Goal: Task Accomplishment & Management: Complete application form

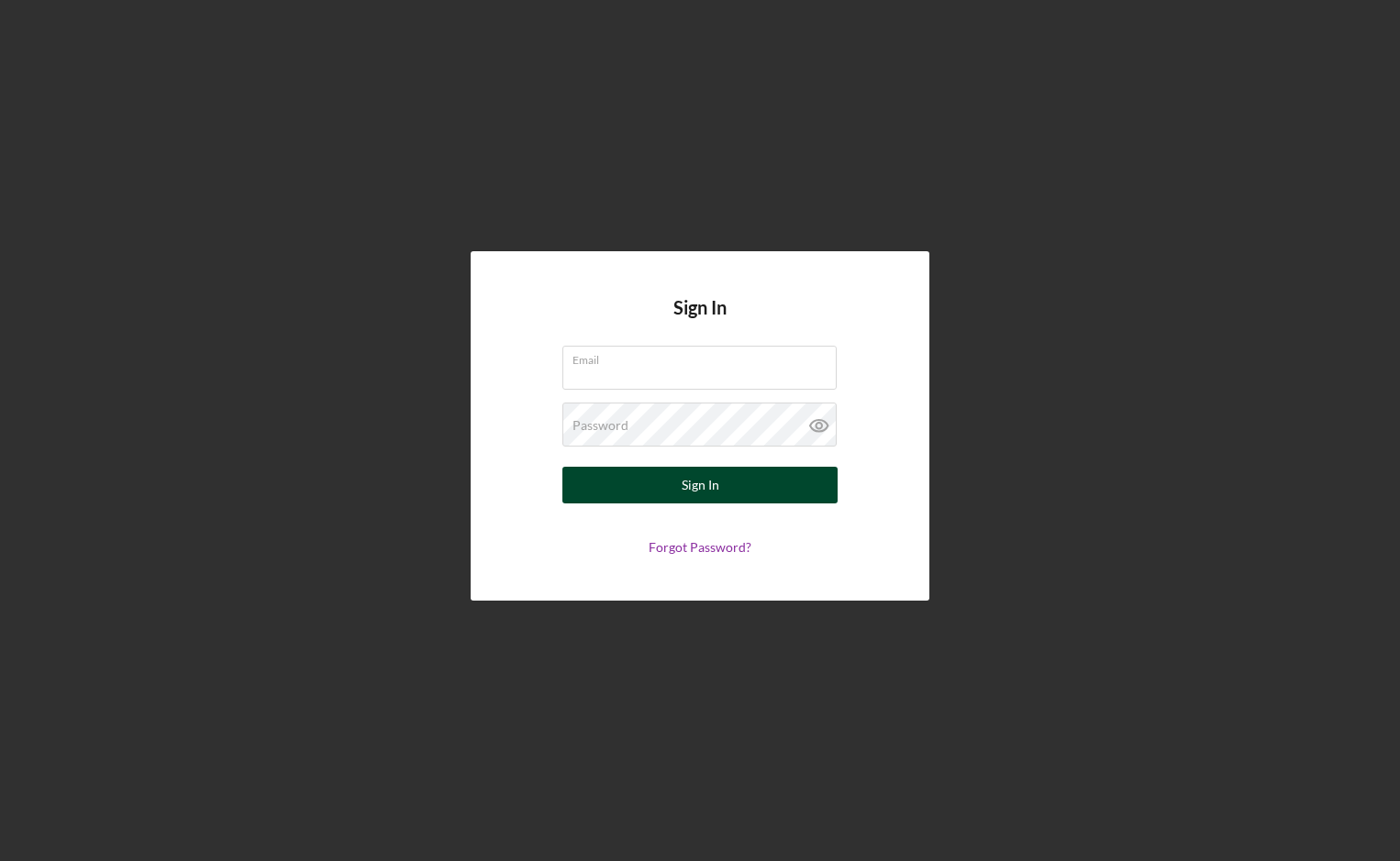
type input "[EMAIL_ADDRESS][DOMAIN_NAME]"
click at [702, 481] on div "Sign In" at bounding box center [700, 485] width 38 height 37
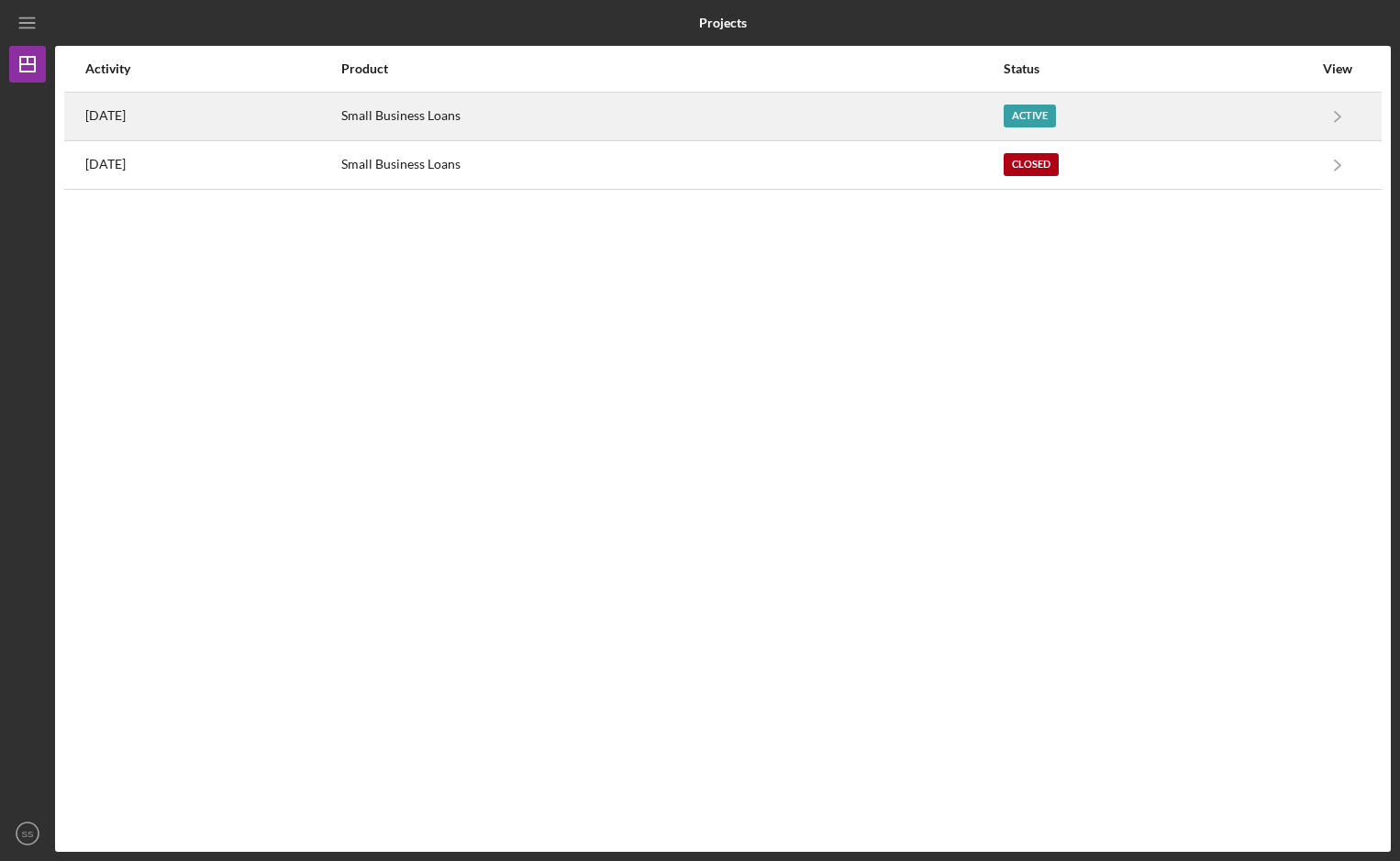
click at [1056, 116] on div "Active" at bounding box center [1029, 116] width 52 height 23
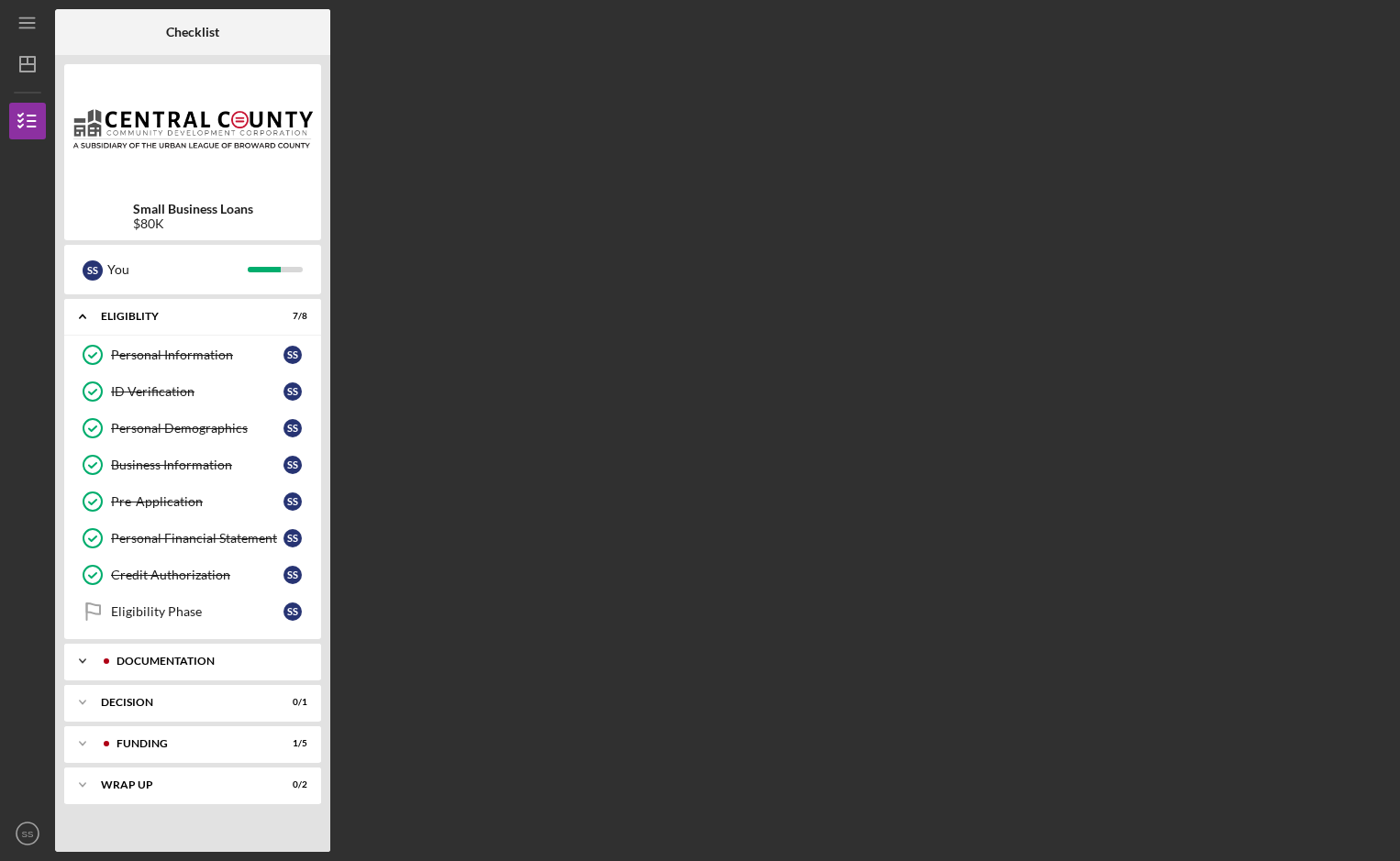
click at [171, 657] on div "Documentation" at bounding box center [206, 661] width 181 height 11
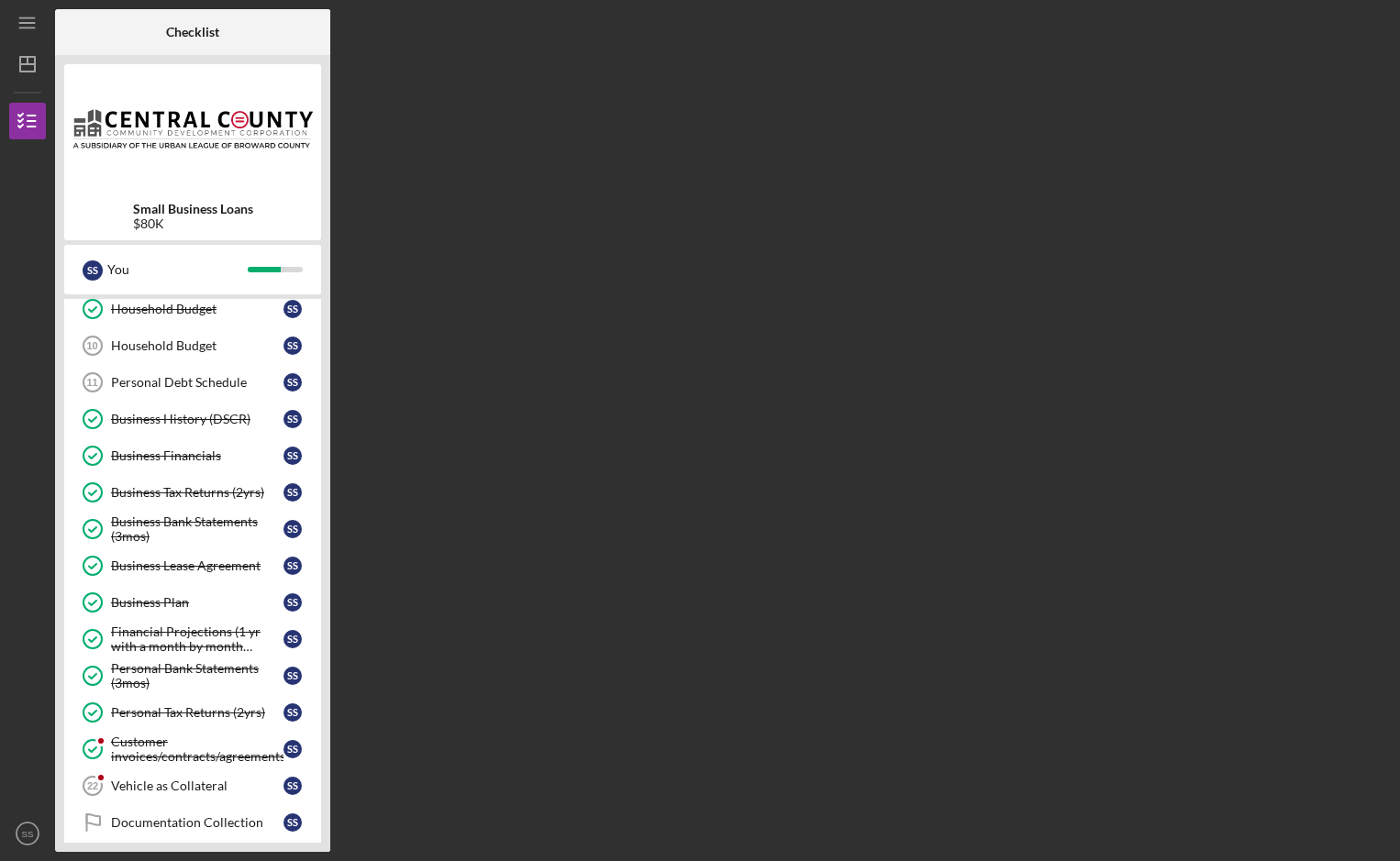
scroll to position [567, 0]
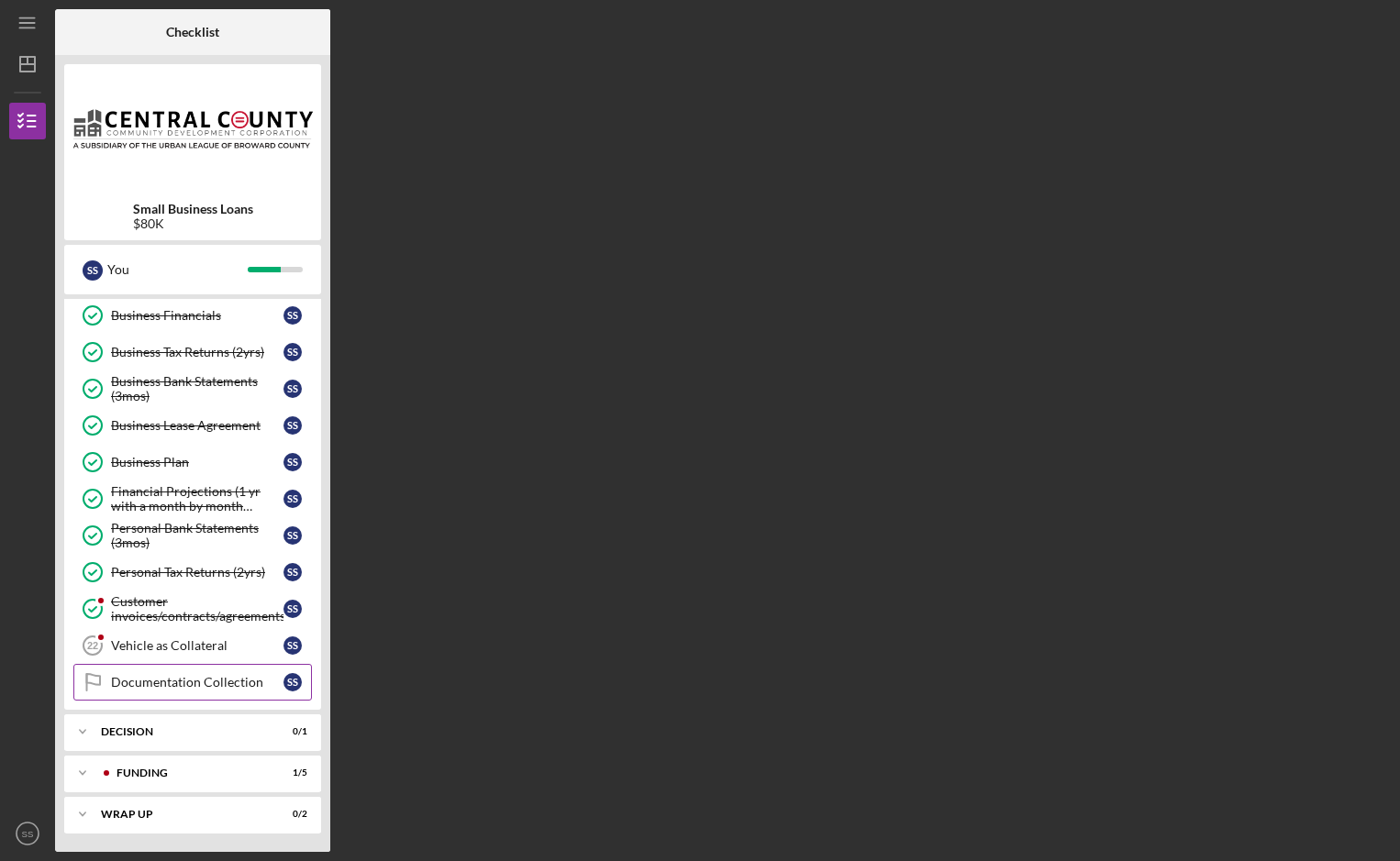
click at [192, 681] on div "Documentation Collection" at bounding box center [196, 682] width 172 height 15
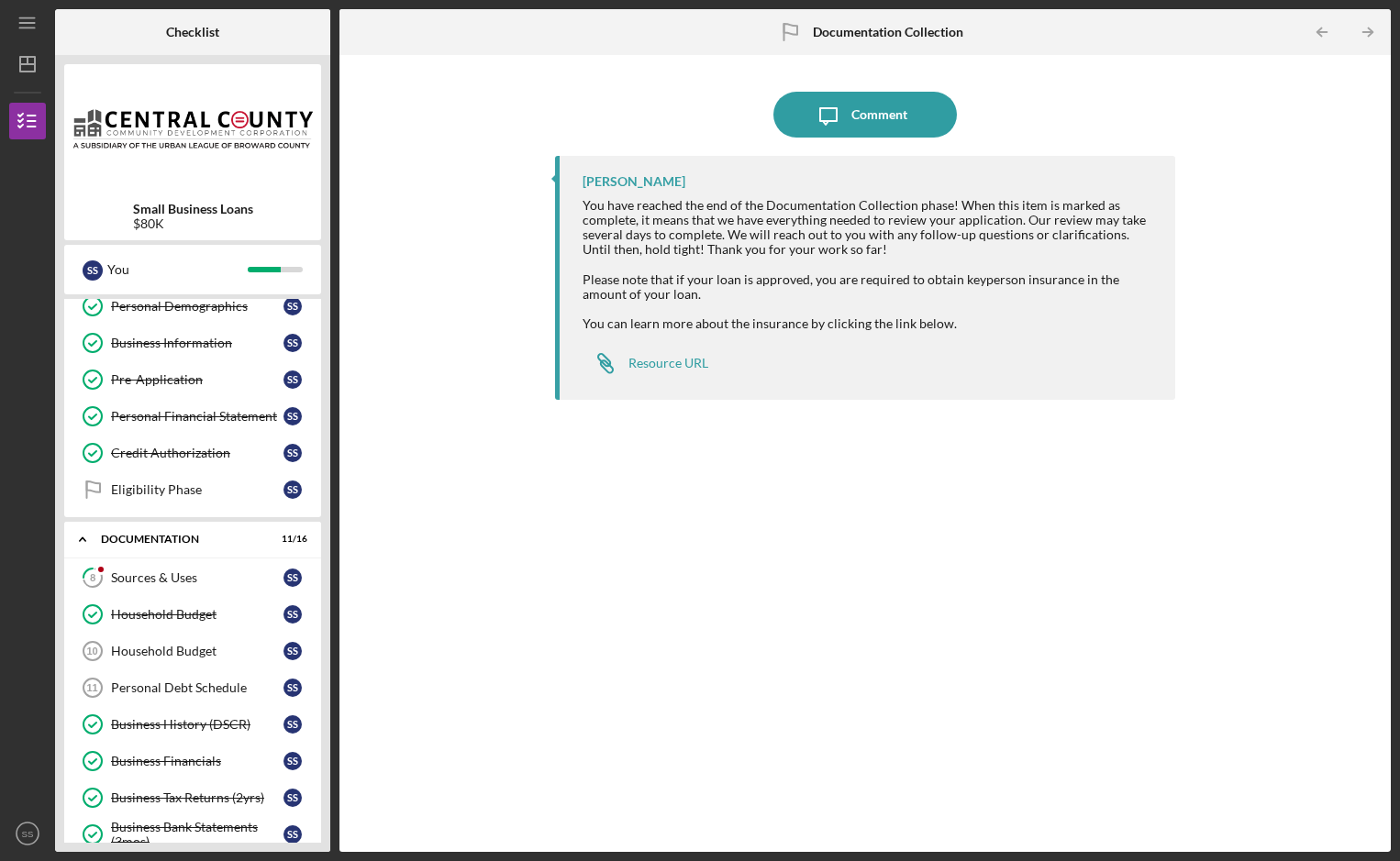
scroll to position [245, 0]
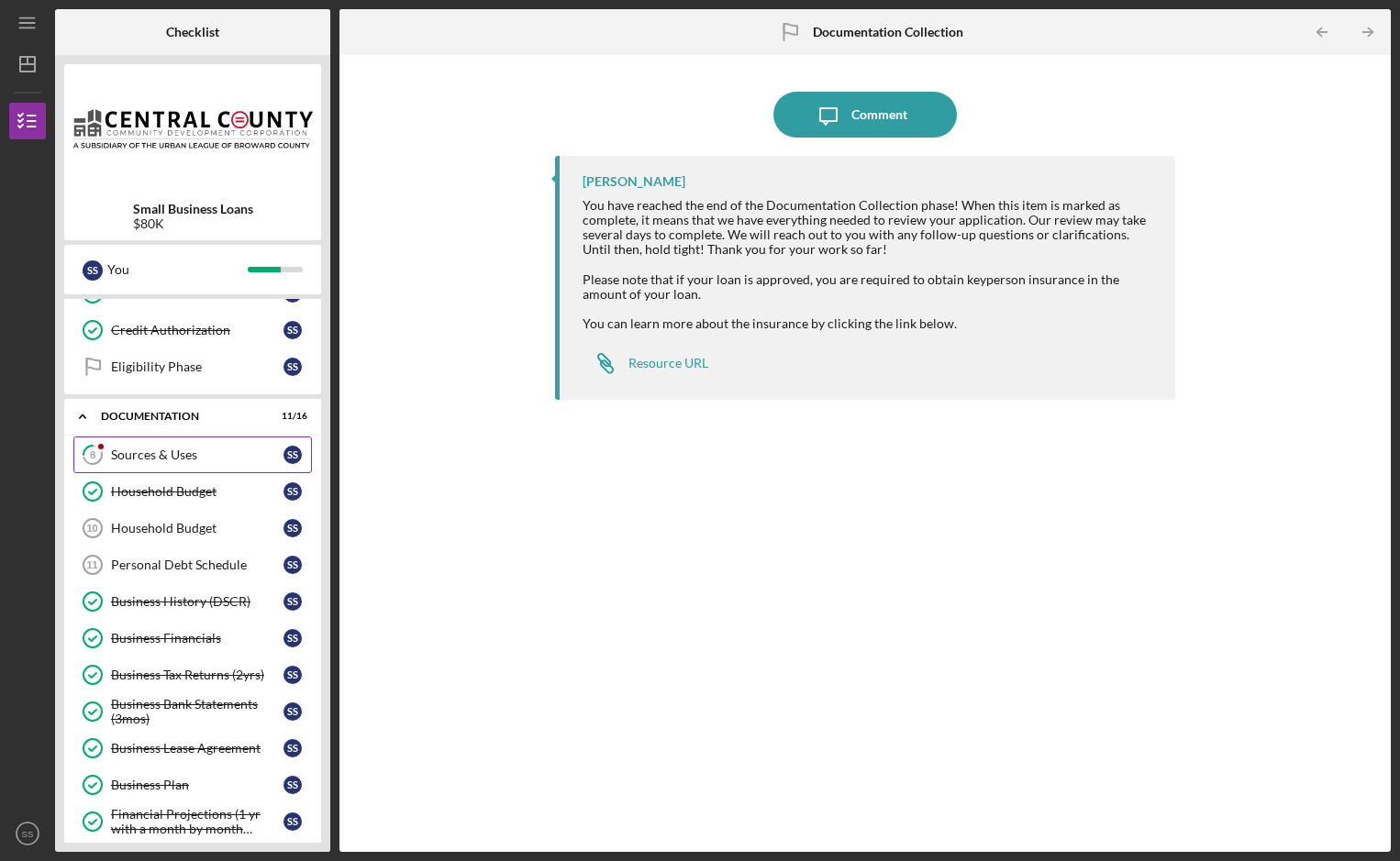
click at [225, 453] on div "Sources & Uses" at bounding box center [196, 455] width 172 height 15
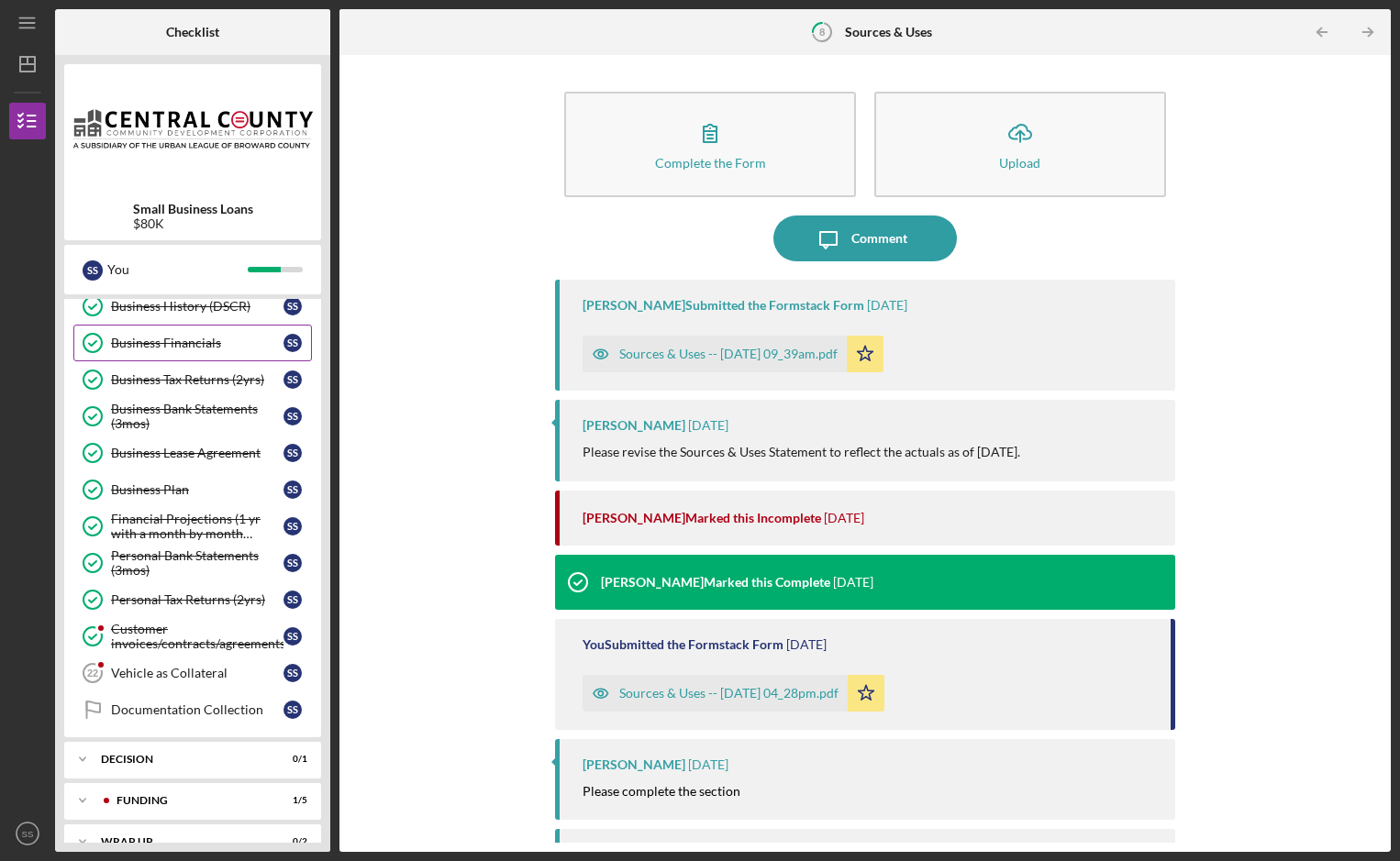
scroll to position [567, 0]
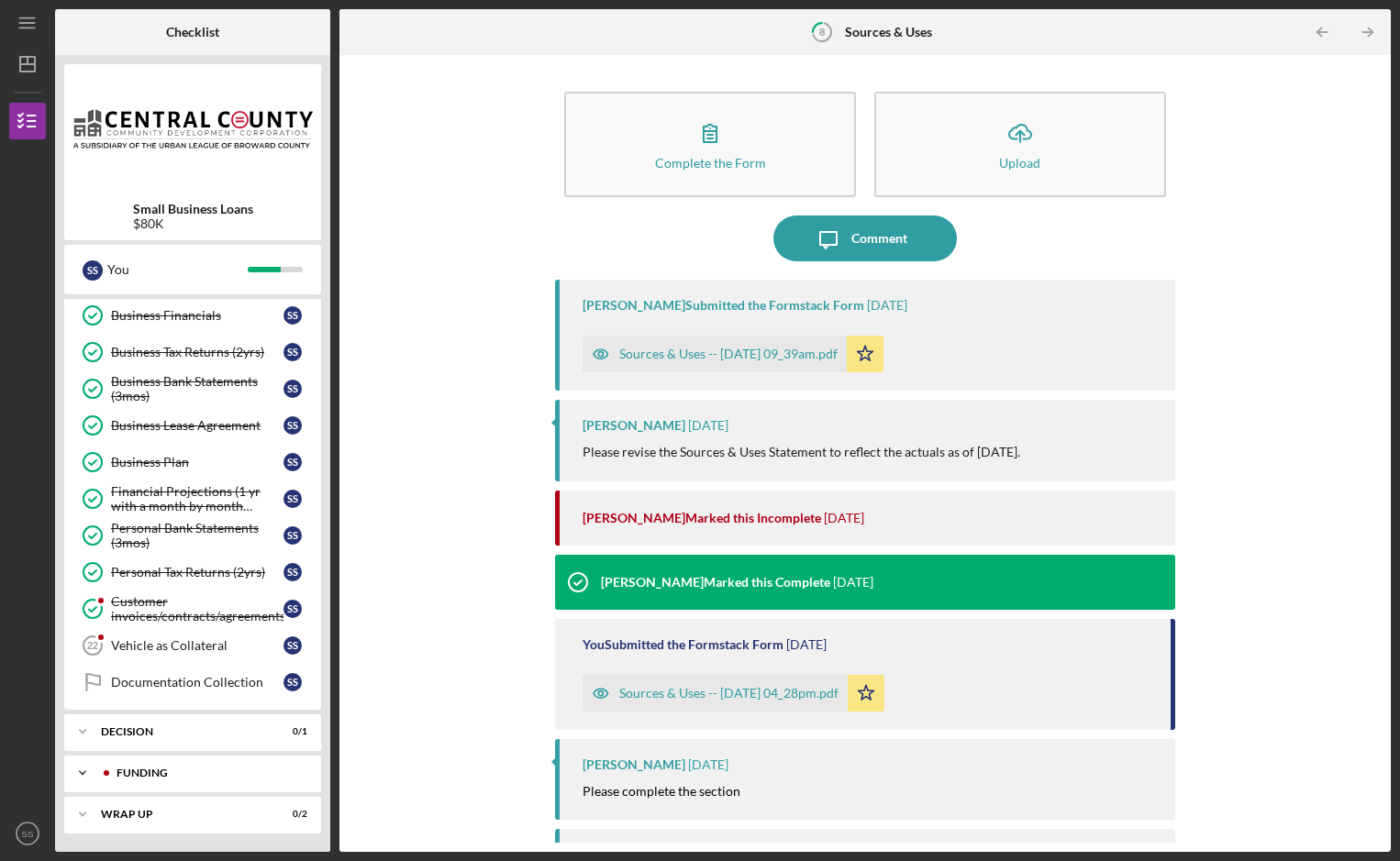
click at [148, 774] on div "Funding" at bounding box center [206, 774] width 181 height 11
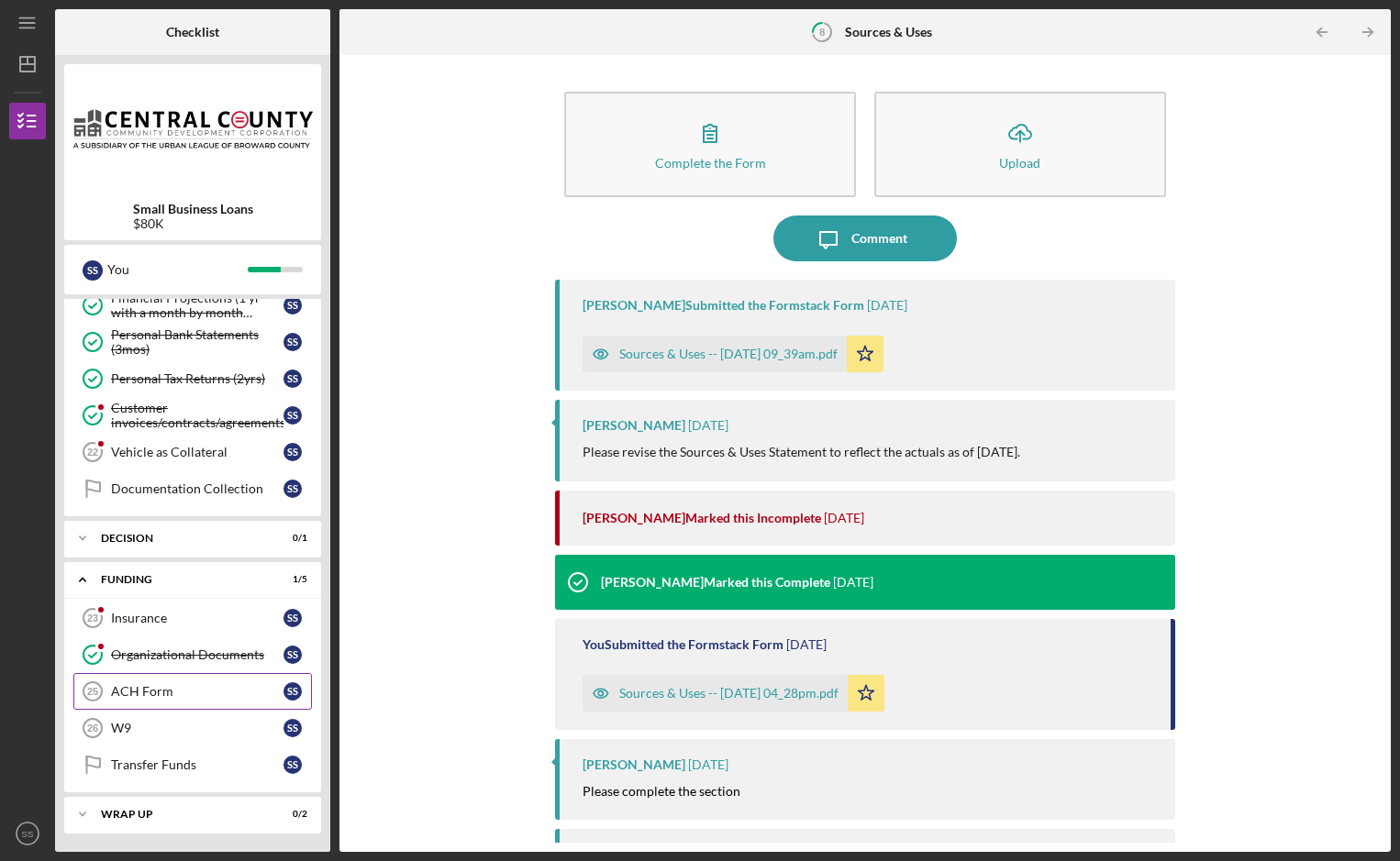
click at [176, 695] on div "ACH Form" at bounding box center [196, 692] width 172 height 15
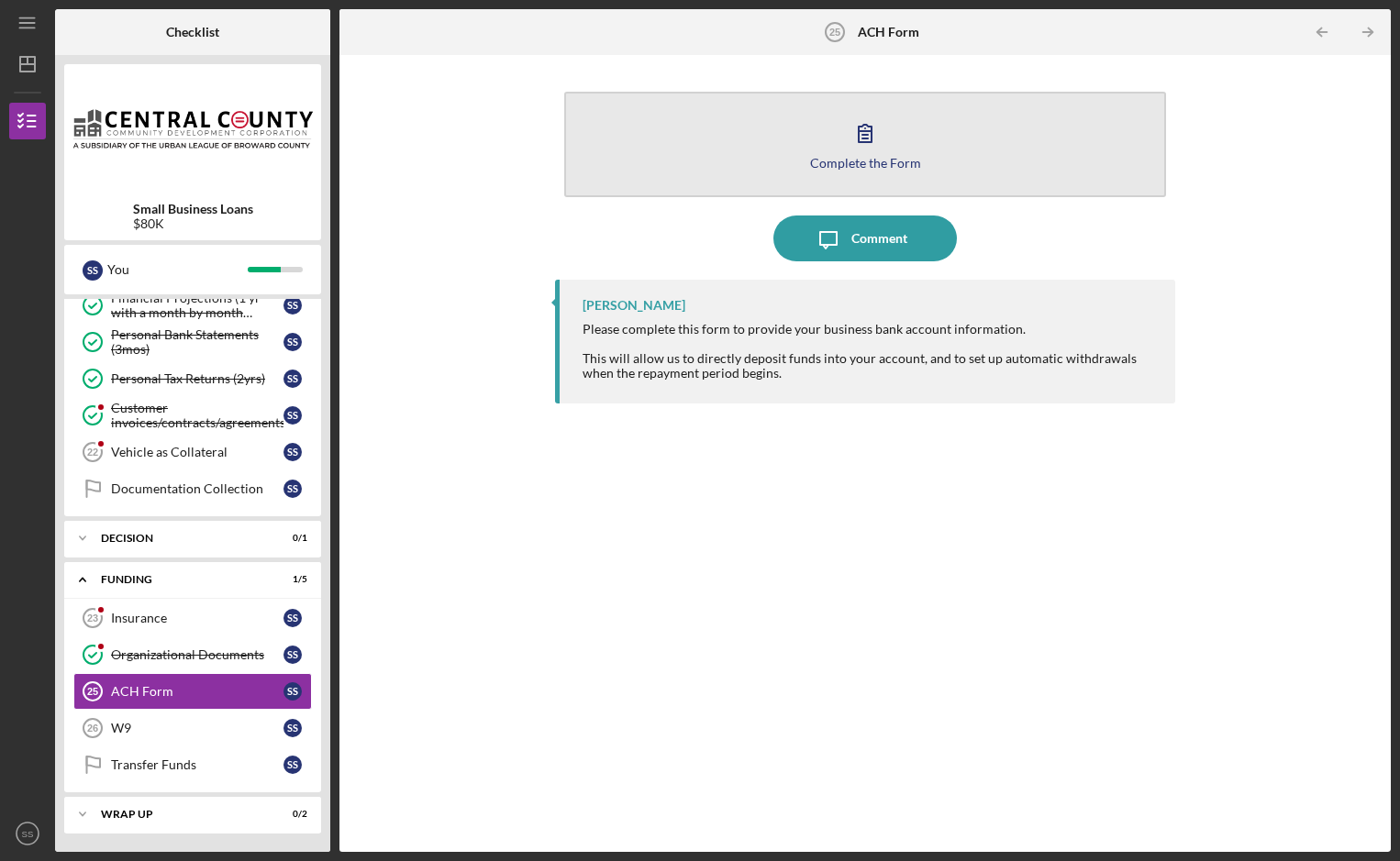
click at [870, 139] on icon "button" at bounding box center [865, 133] width 13 height 17
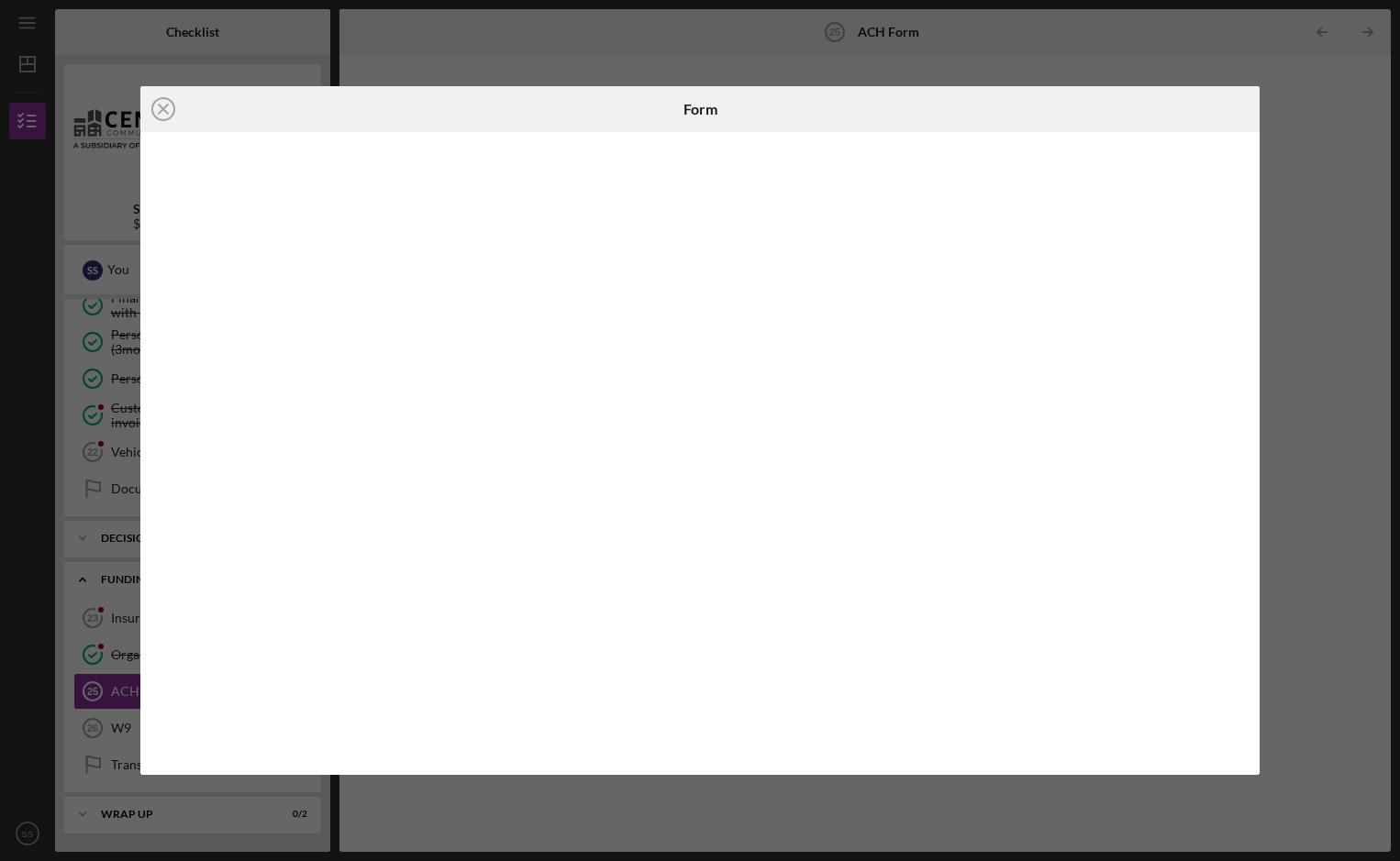
click at [1311, 117] on div "Icon/Close Form" at bounding box center [700, 430] width 1400 height 861
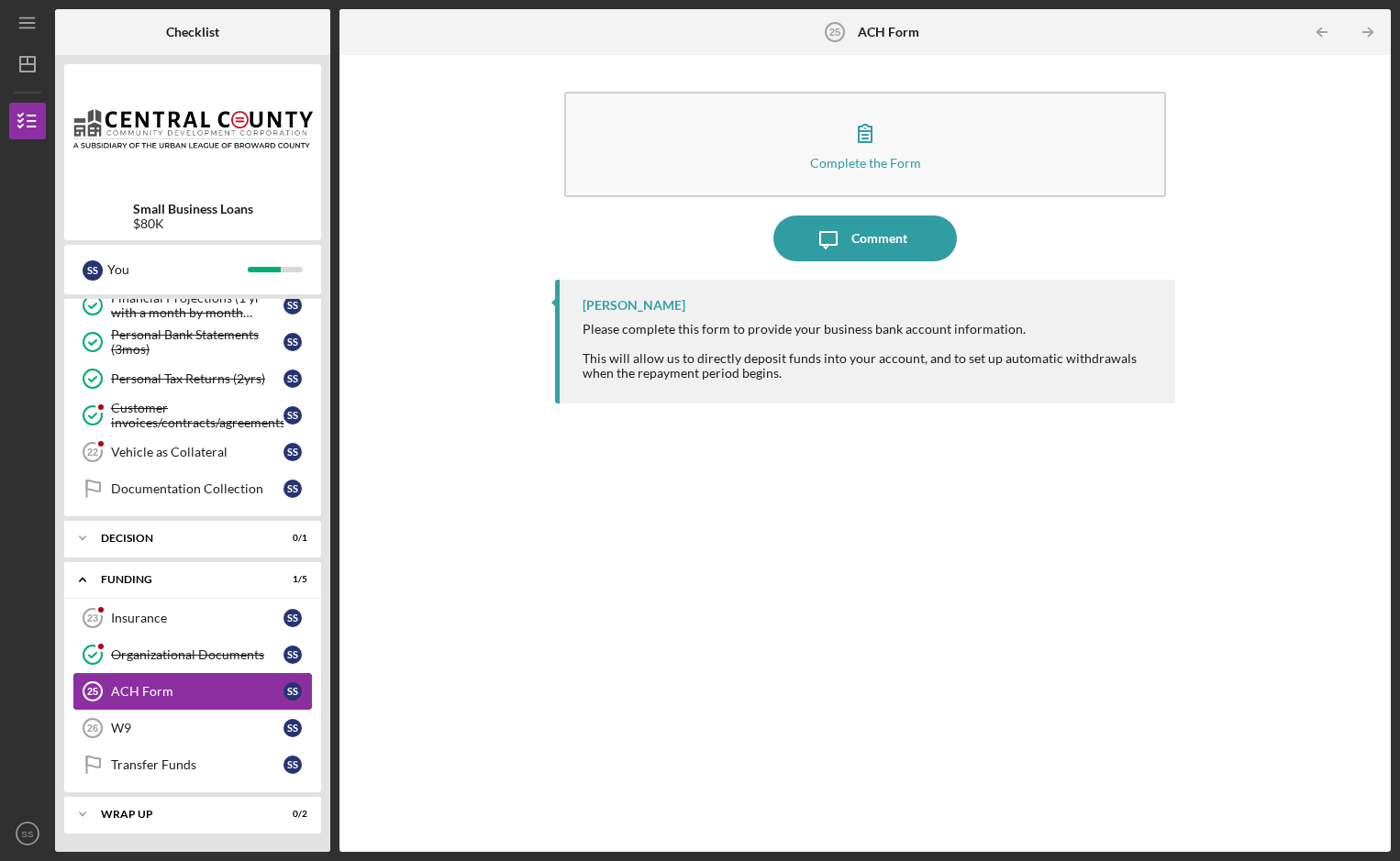
click at [128, 692] on div "ACH Form" at bounding box center [196, 692] width 172 height 15
click at [882, 227] on div "Comment" at bounding box center [879, 239] width 56 height 46
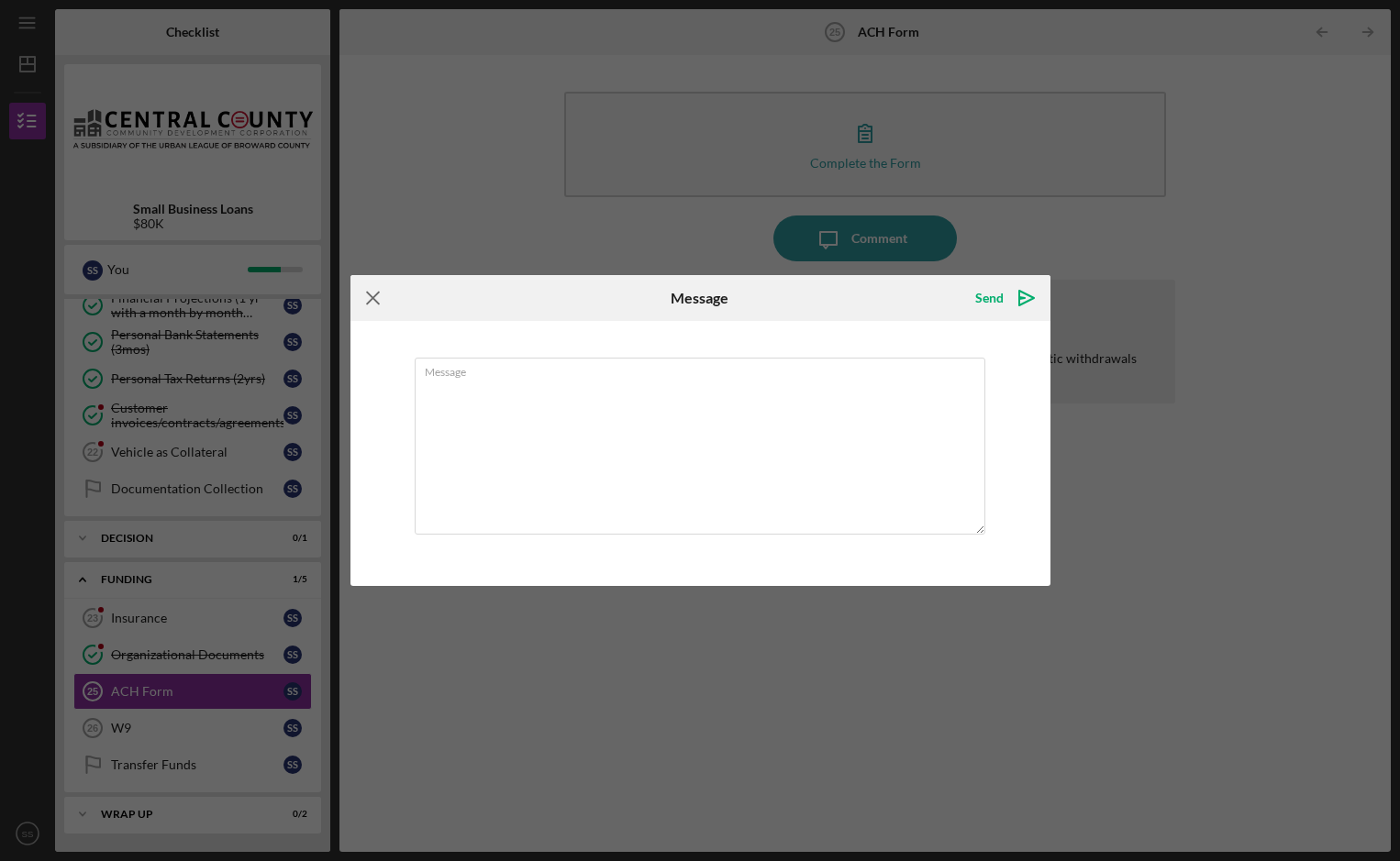
click at [377, 294] on icon "Icon/Menu Close" at bounding box center [373, 298] width 46 height 46
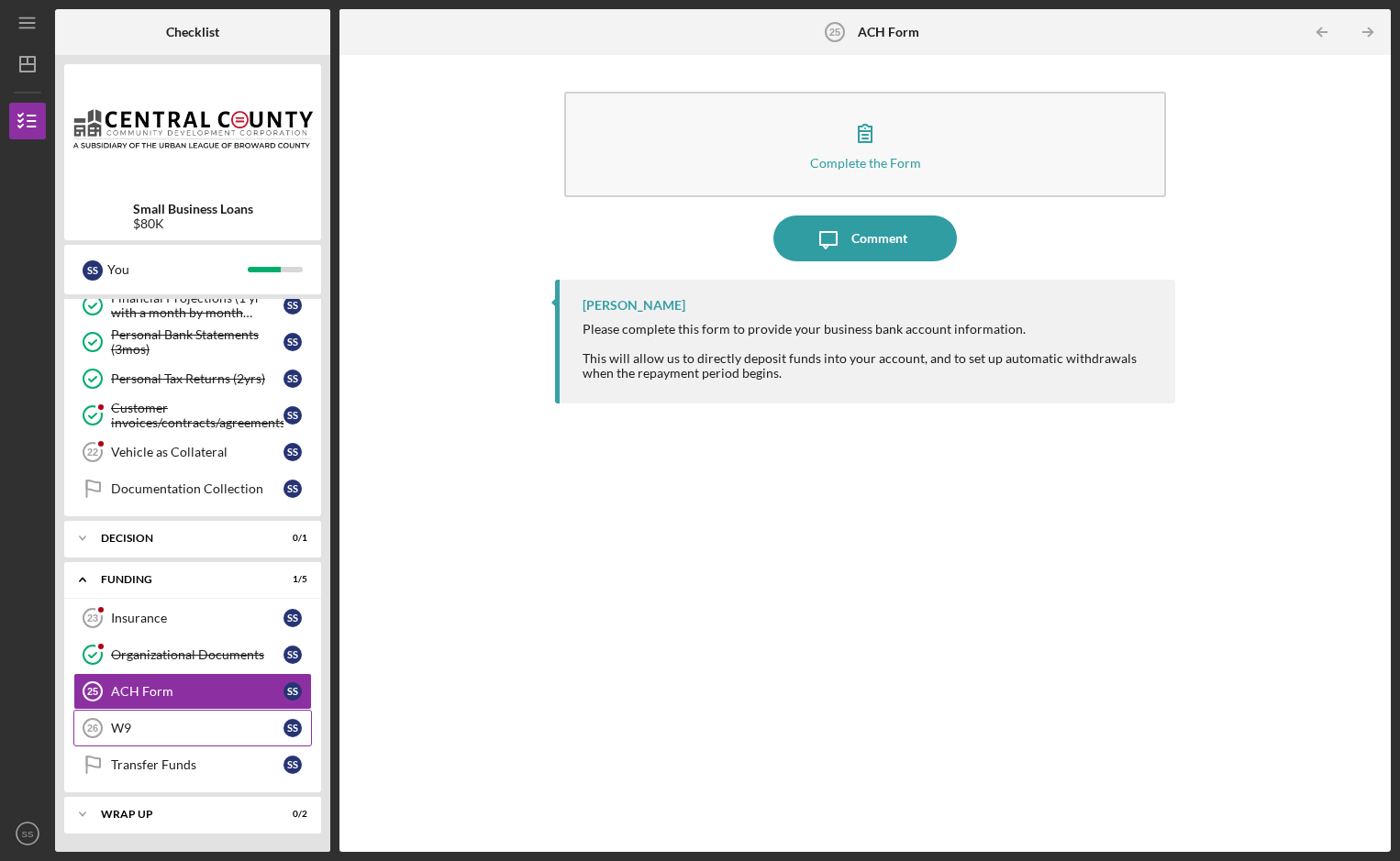
click at [154, 717] on link "W9 26 W9 S S" at bounding box center [192, 728] width 239 height 37
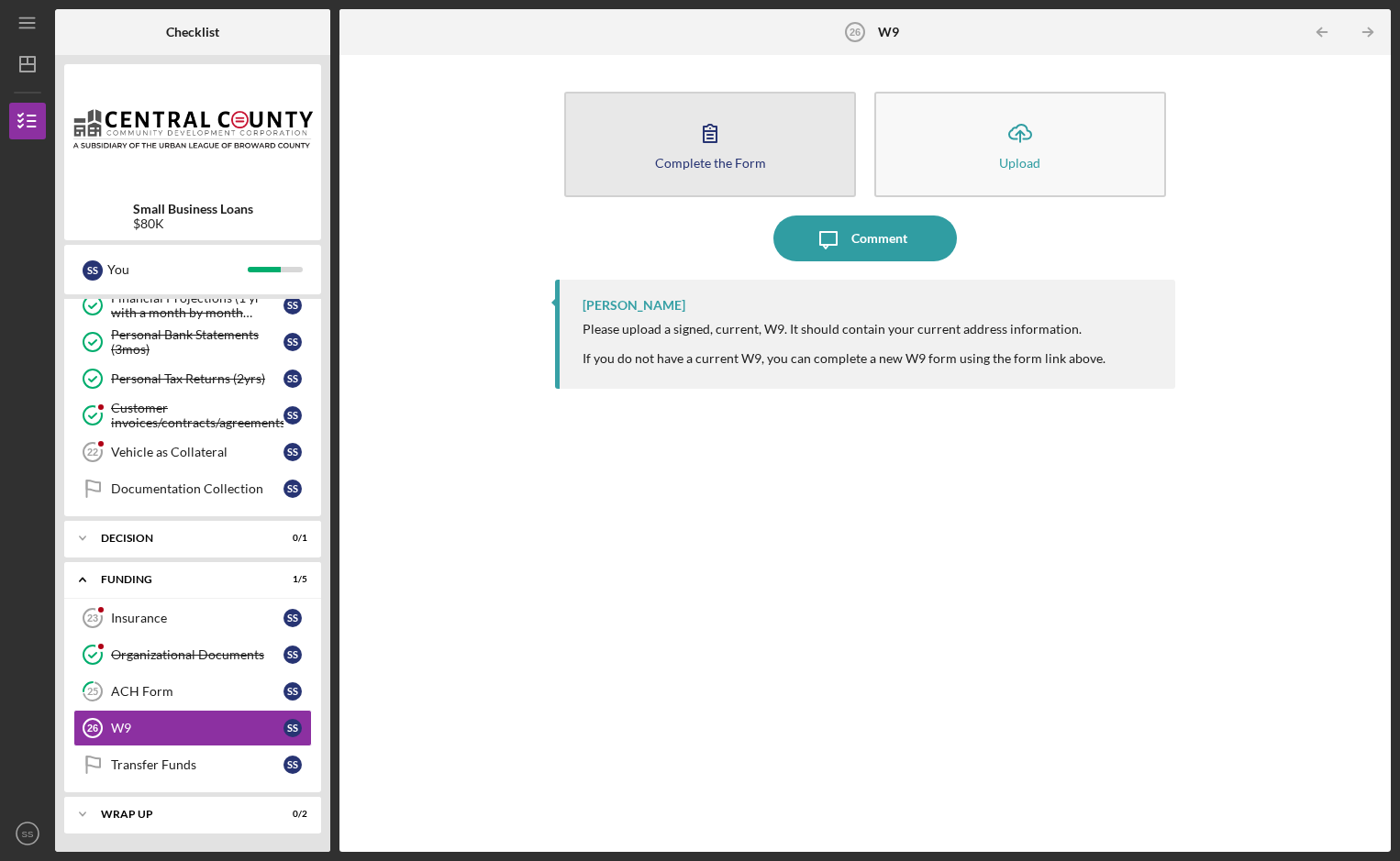
click at [748, 156] on div "Complete the Form" at bounding box center [710, 162] width 111 height 14
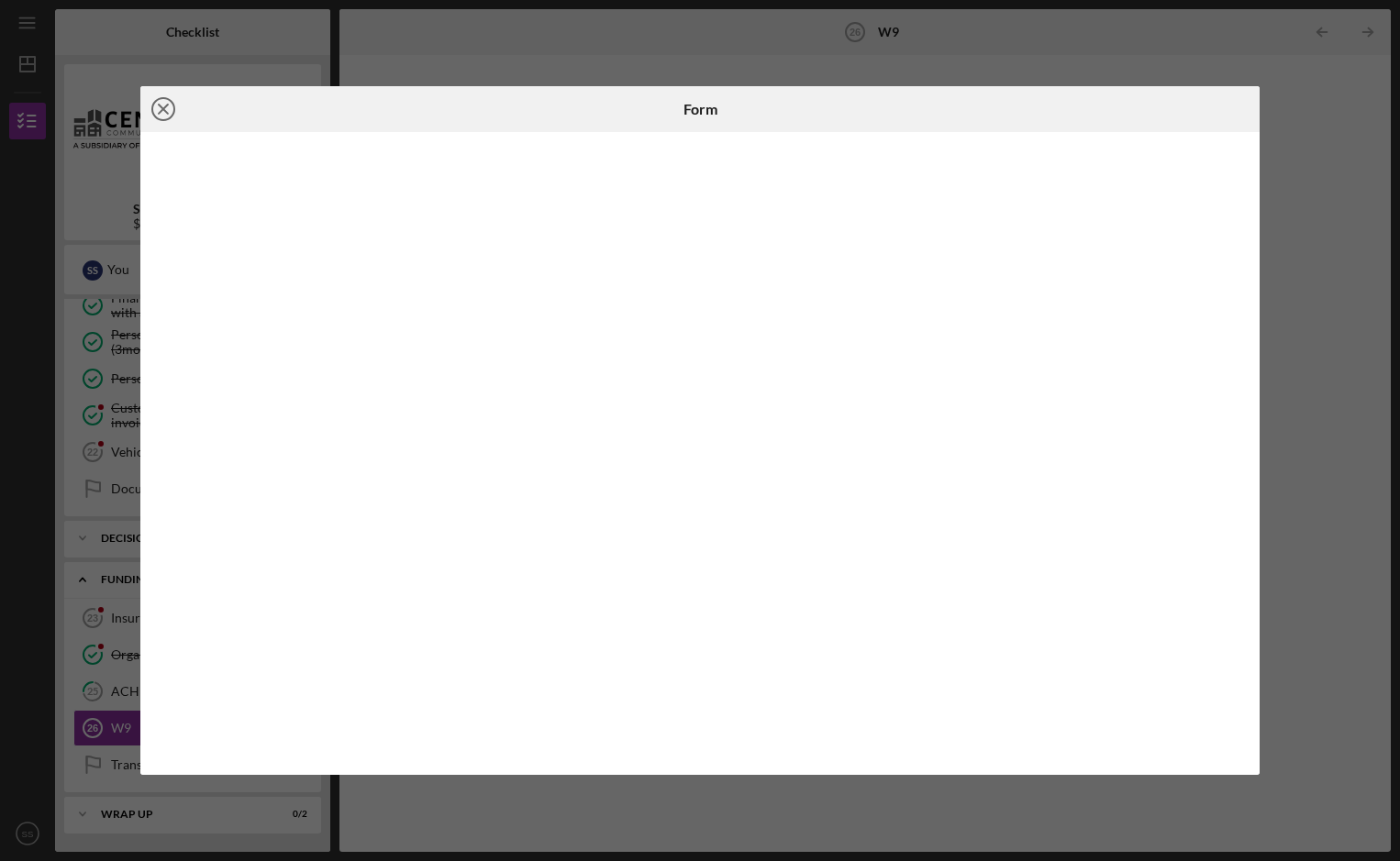
click at [158, 106] on line at bounding box center [163, 110] width 9 height 9
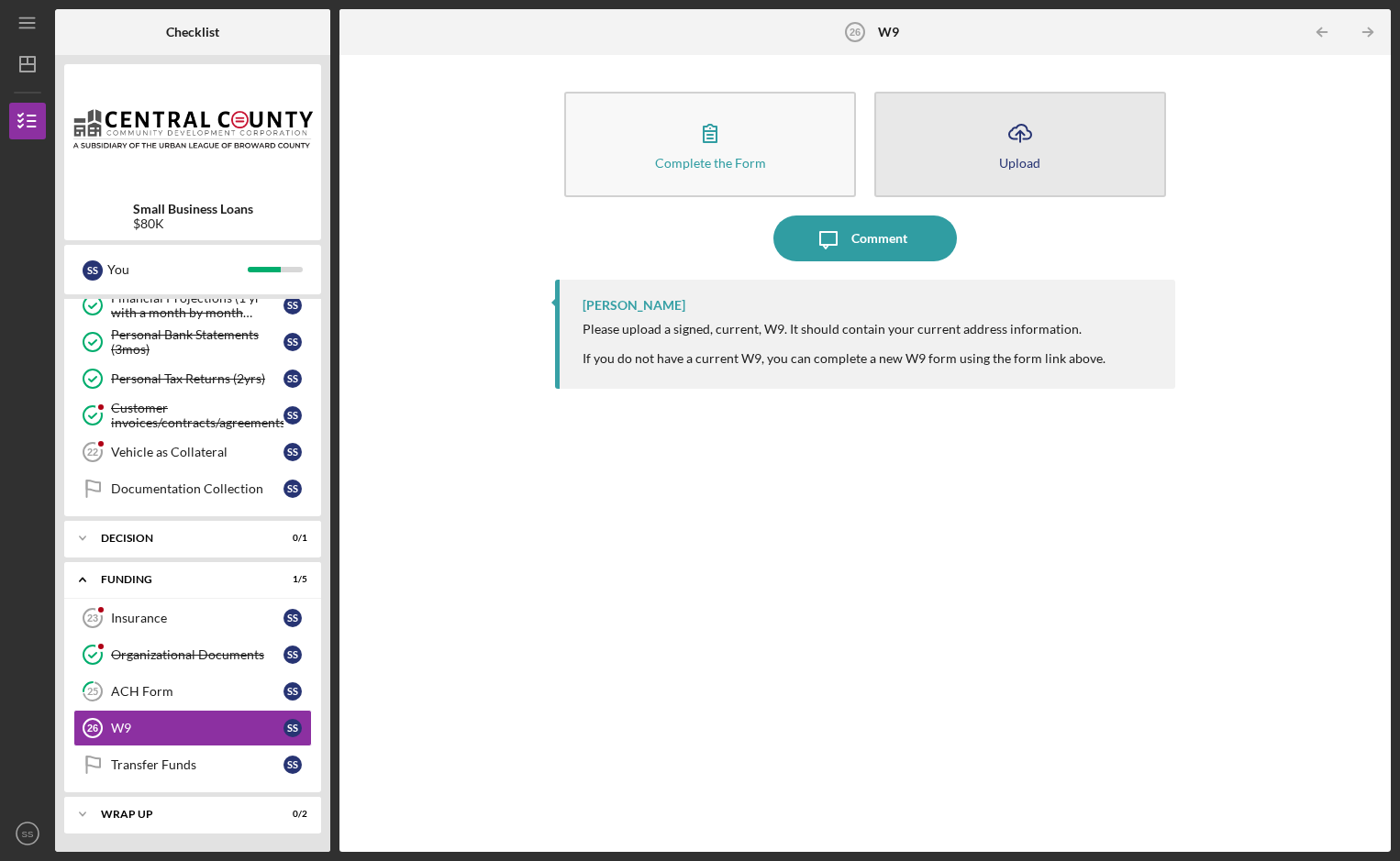
click at [1021, 146] on icon "Icon/Upload" at bounding box center [1020, 133] width 46 height 46
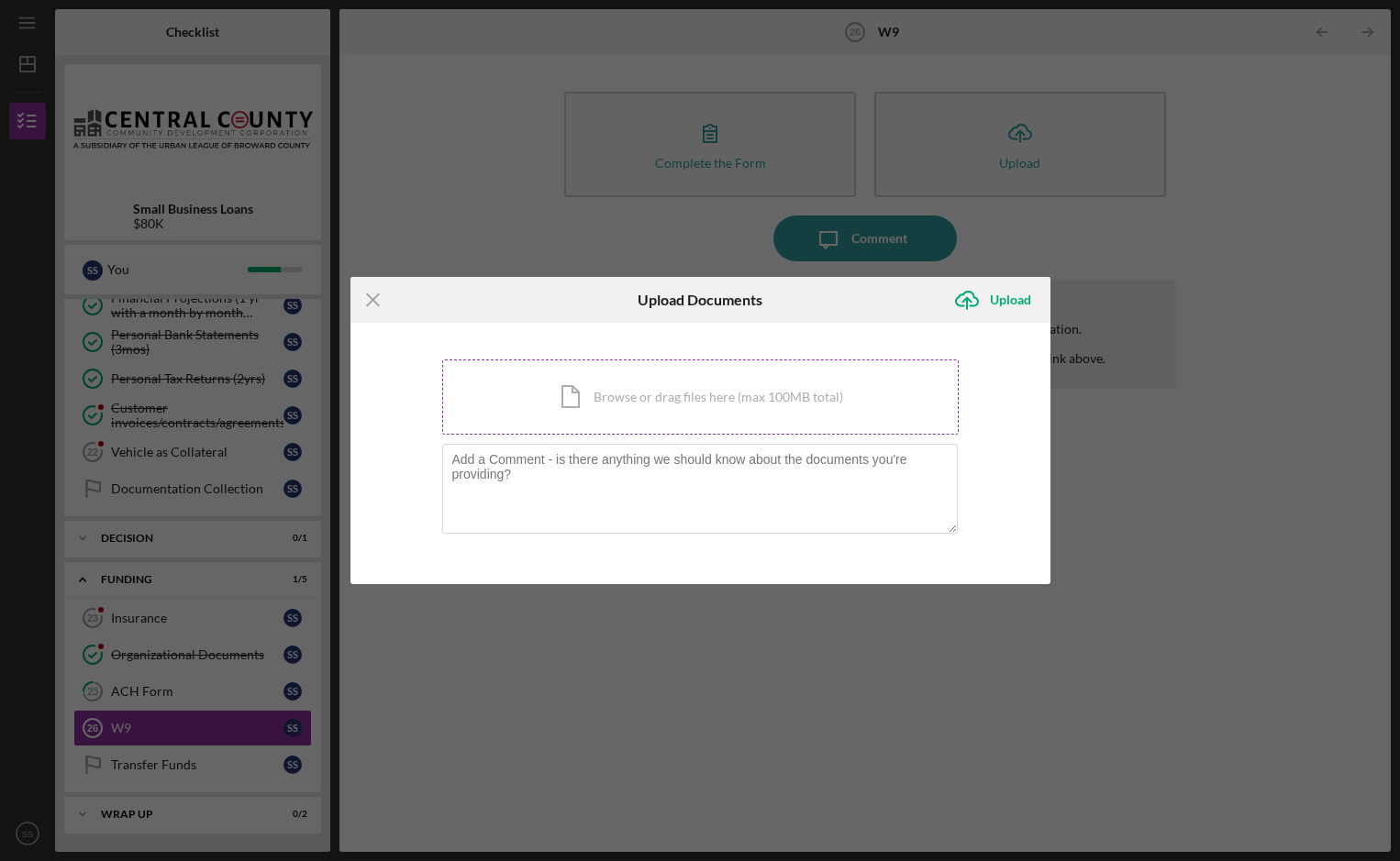
click at [673, 400] on div "Icon/Document Browse or drag files here (max 100MB total) Tap to choose files o…" at bounding box center [700, 397] width 517 height 76
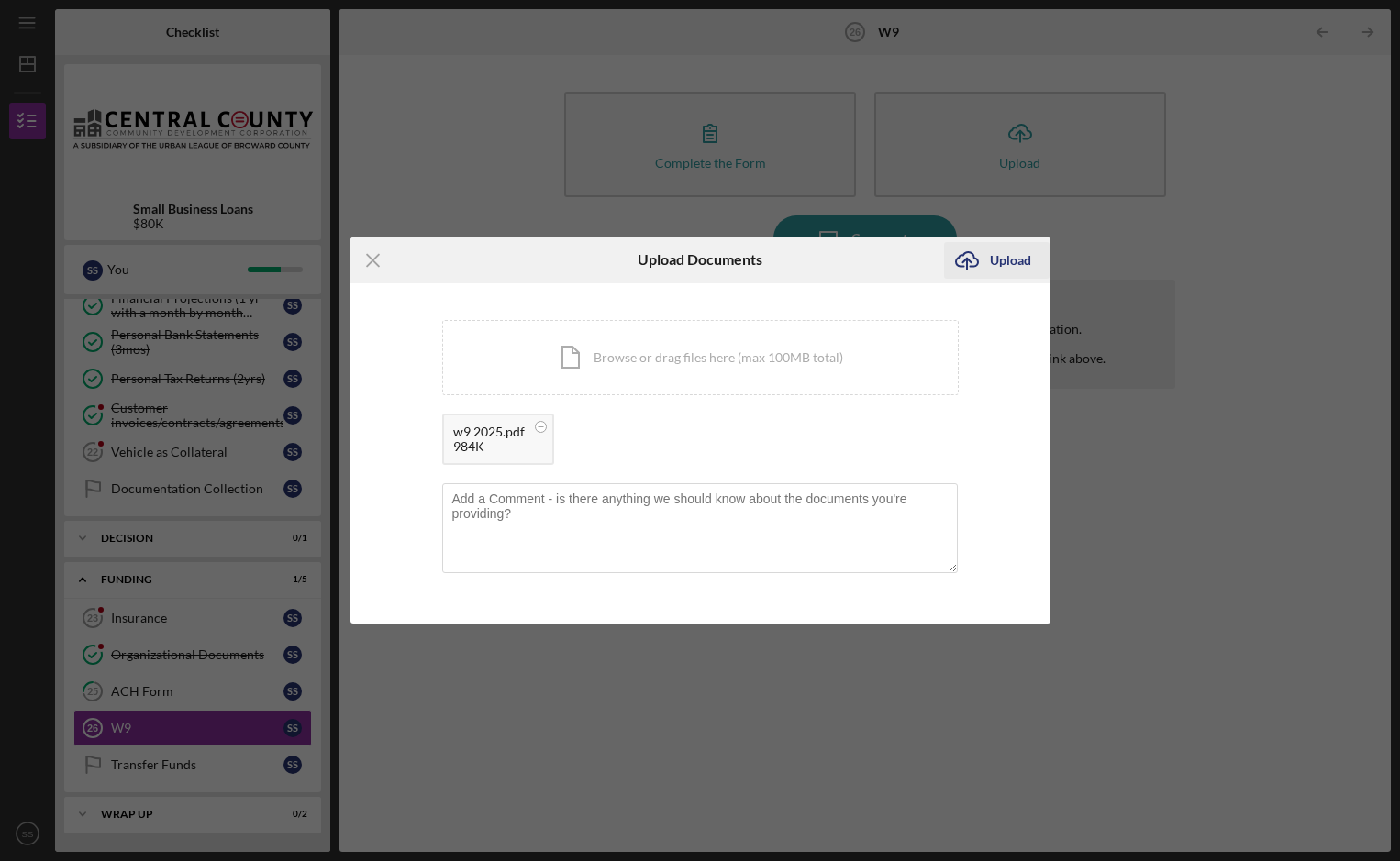
click at [1010, 258] on div "Upload" at bounding box center [1009, 261] width 41 height 37
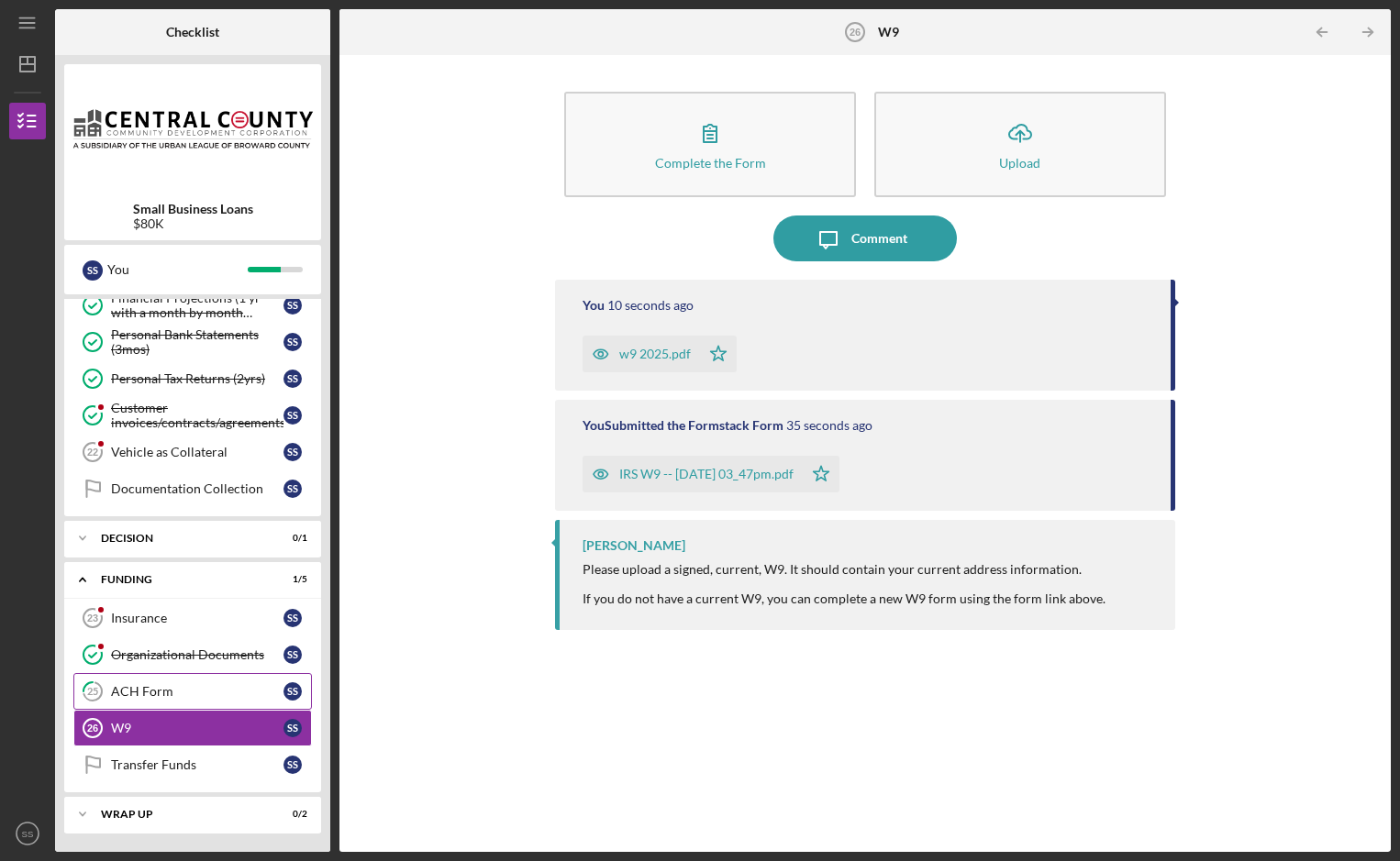
click at [159, 692] on div "ACH Form" at bounding box center [196, 692] width 172 height 15
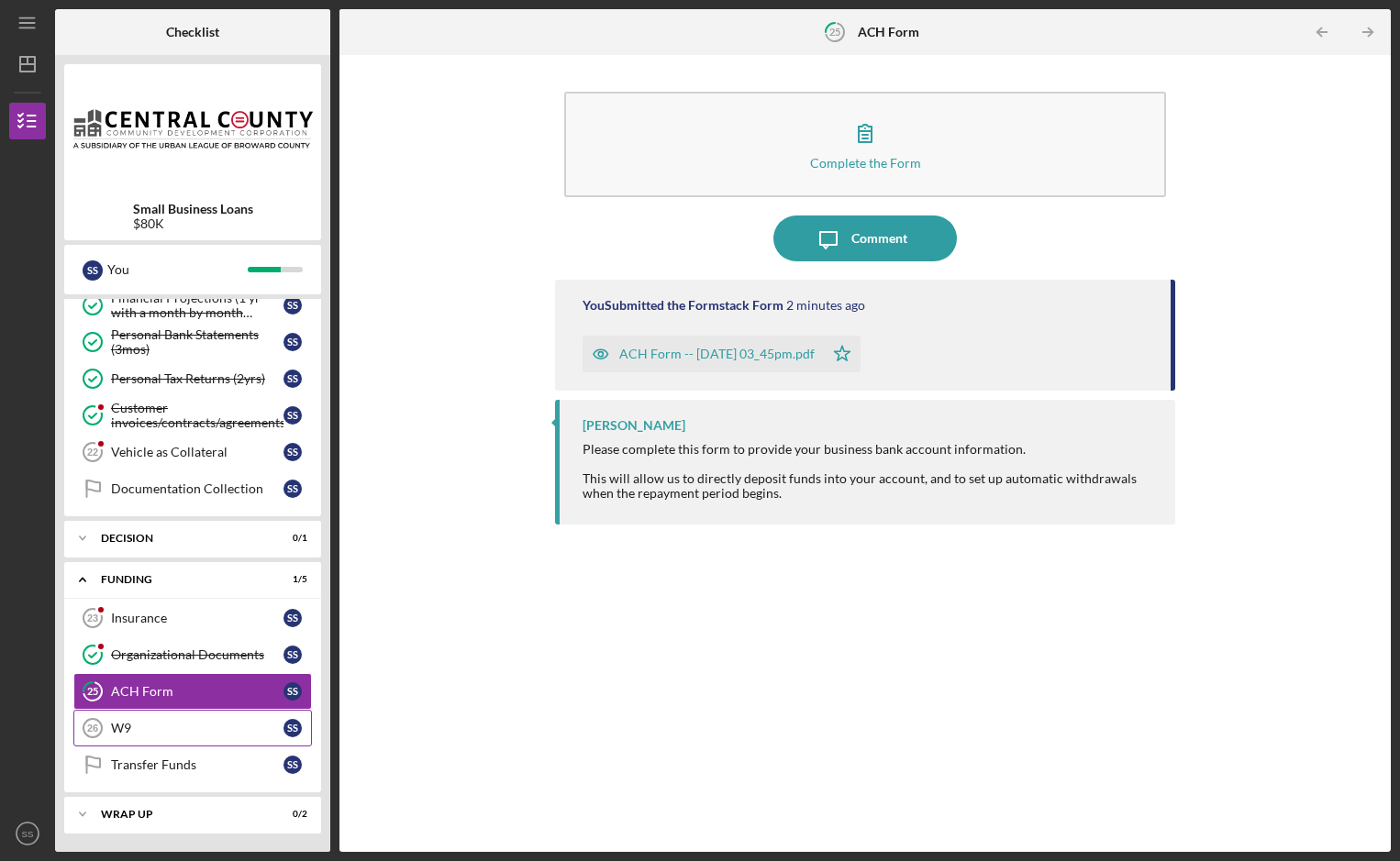
click at [143, 727] on div "W9" at bounding box center [196, 728] width 172 height 15
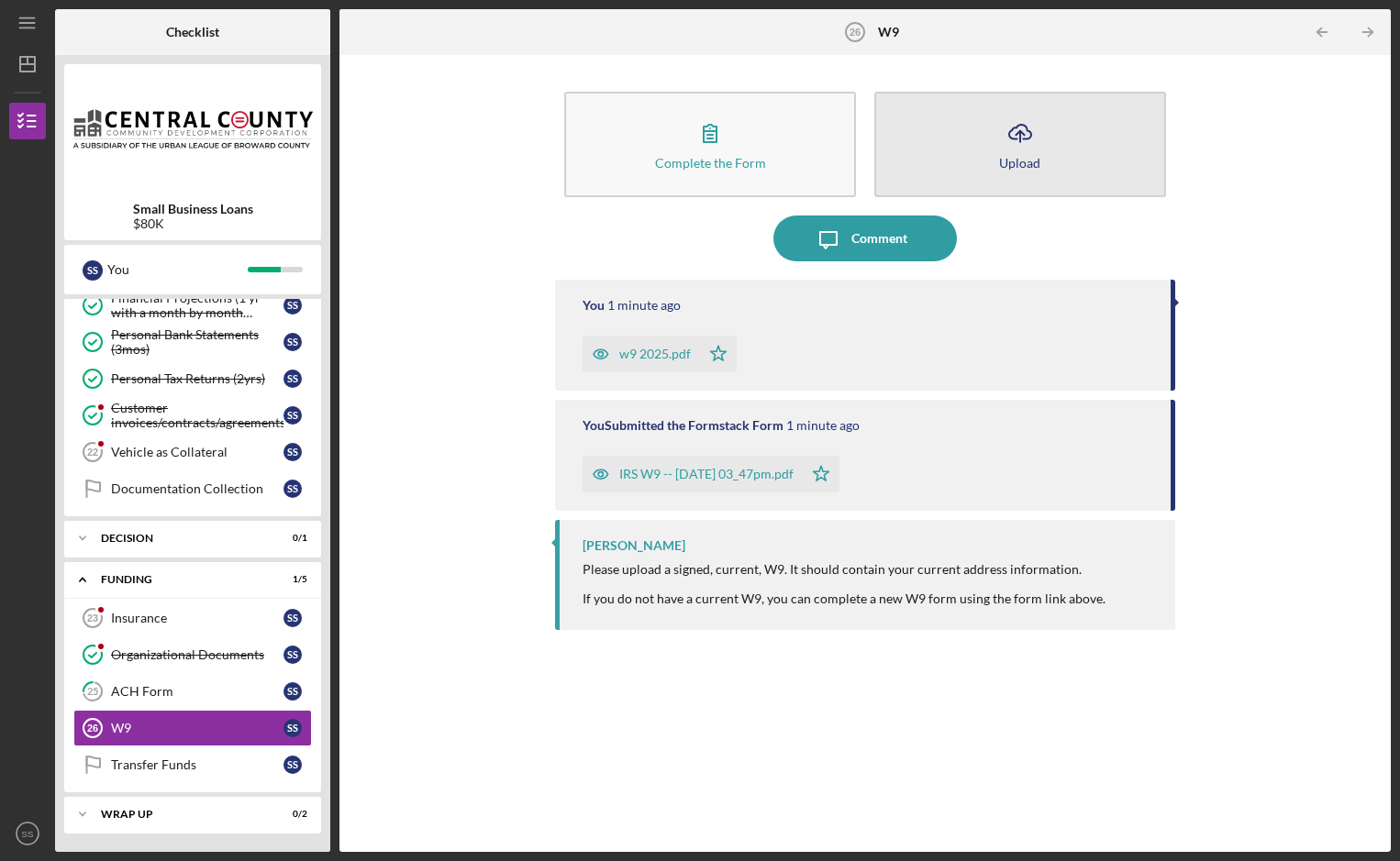
click at [1026, 149] on icon "Icon/Upload" at bounding box center [1020, 133] width 46 height 46
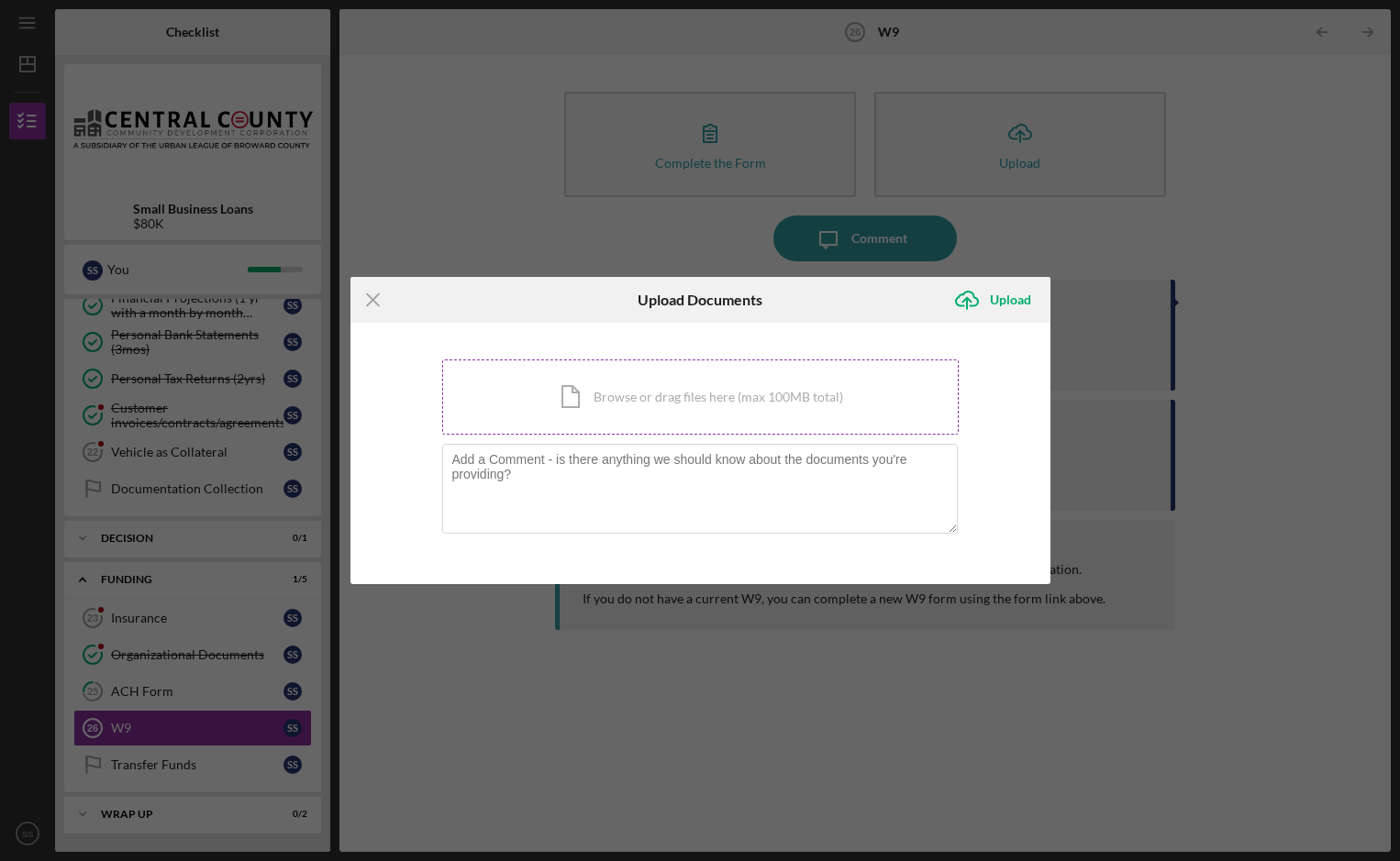
click at [669, 389] on div "Icon/Document Browse or drag files here (max 100MB total) Tap to choose files o…" at bounding box center [700, 397] width 517 height 76
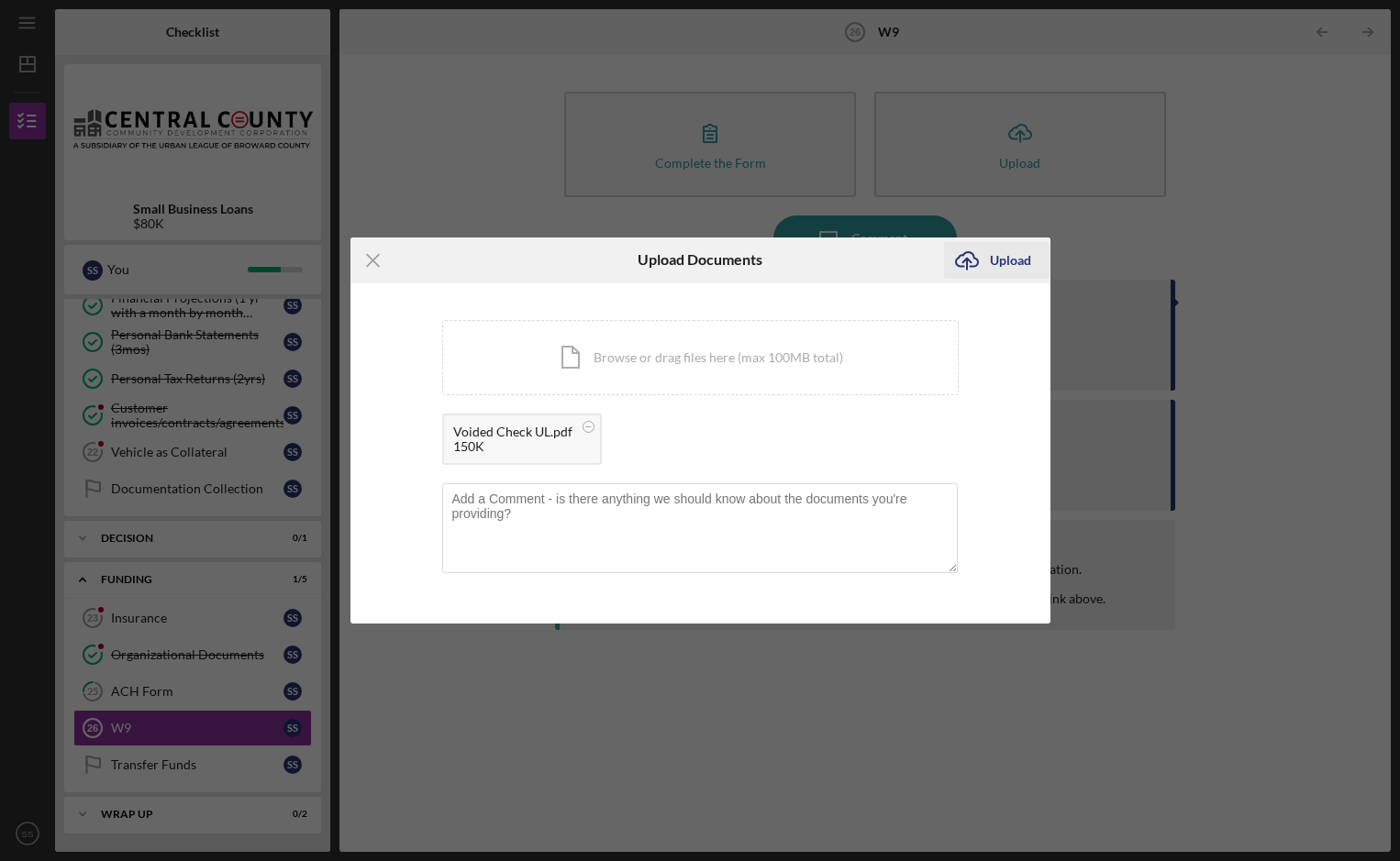
click at [1013, 259] on div "Upload" at bounding box center [1009, 261] width 41 height 37
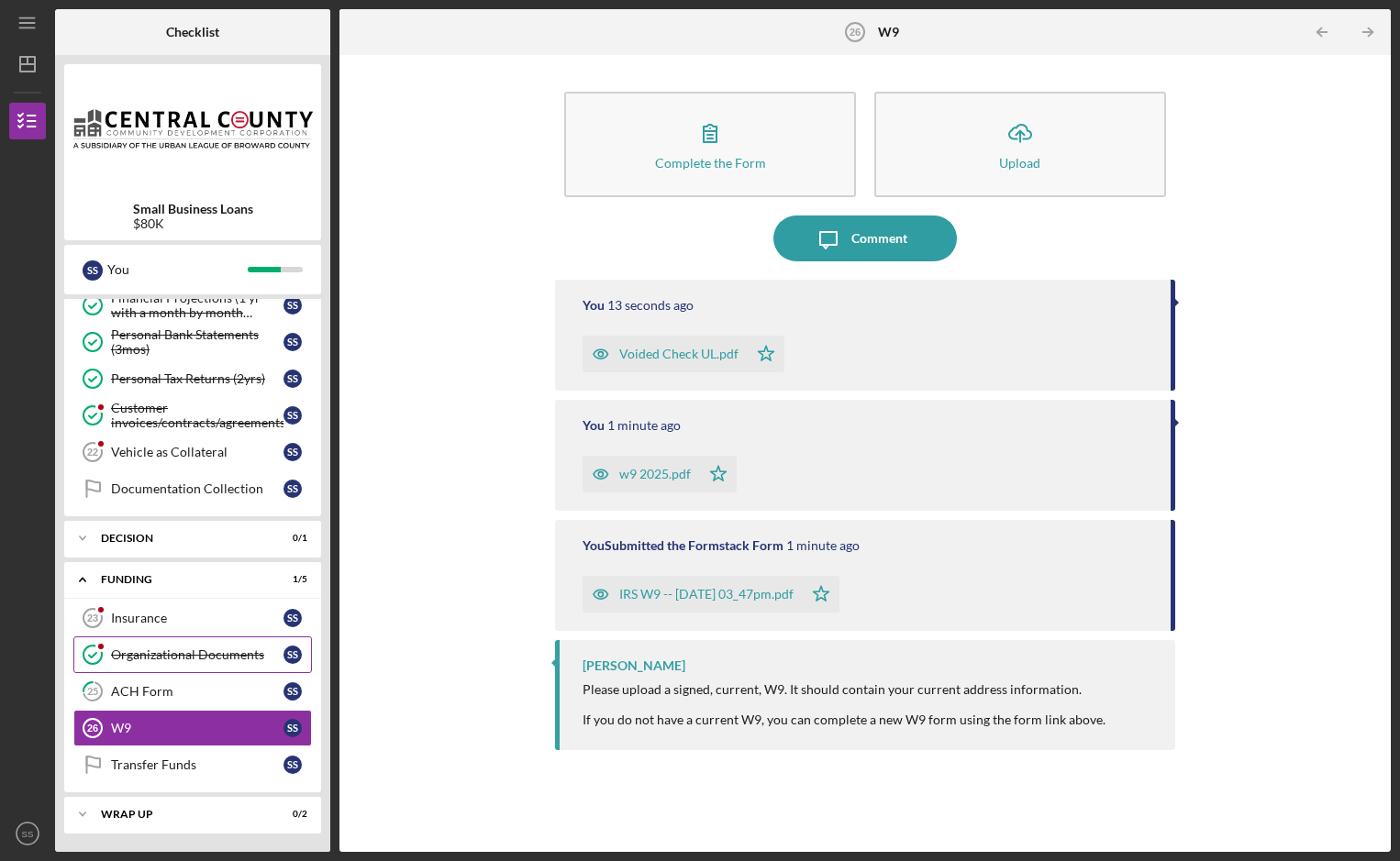
click at [192, 645] on link "Organizational Documents Organizational Documents S S" at bounding box center [192, 655] width 239 height 37
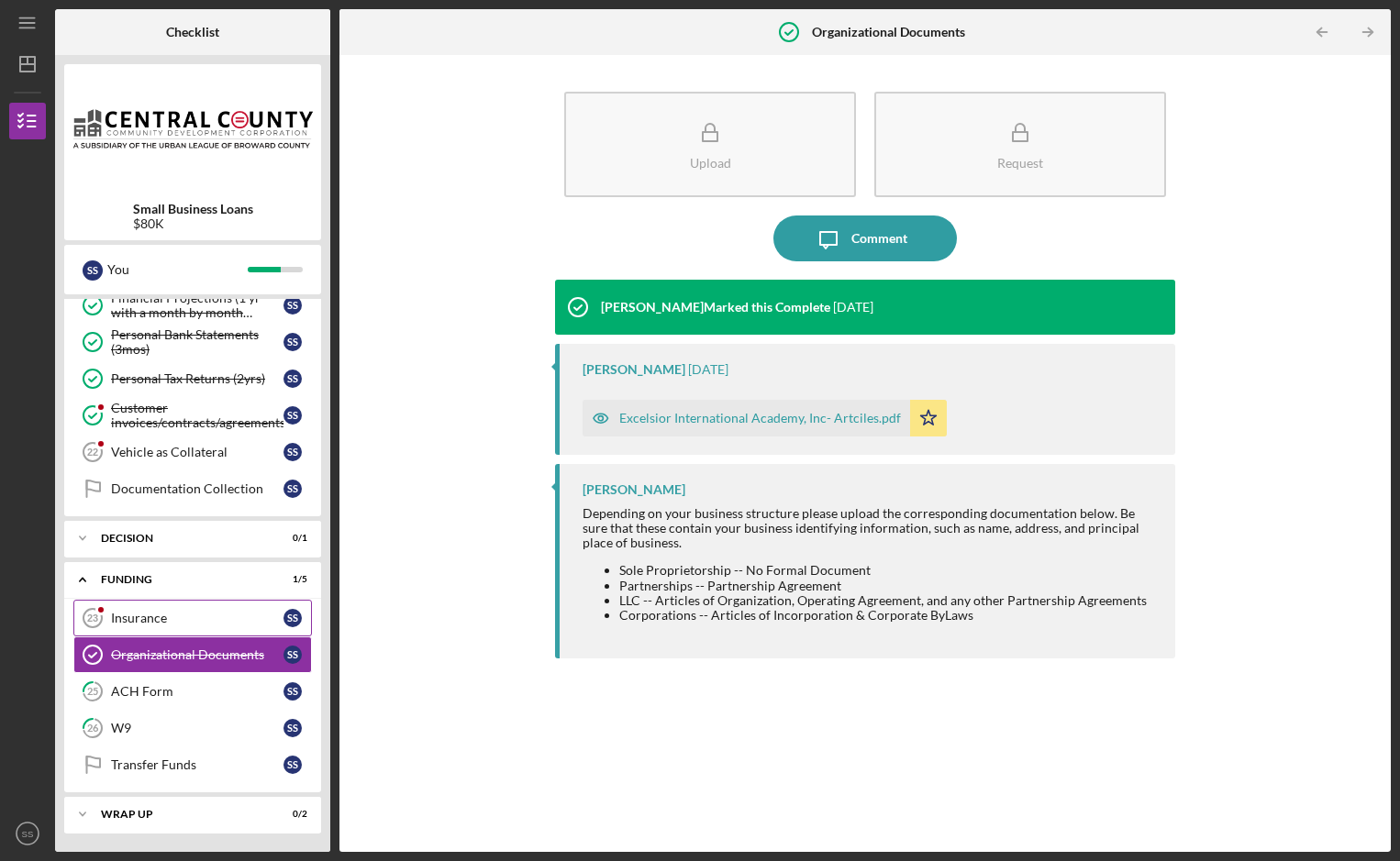
click at [199, 613] on div "Insurance" at bounding box center [196, 618] width 172 height 15
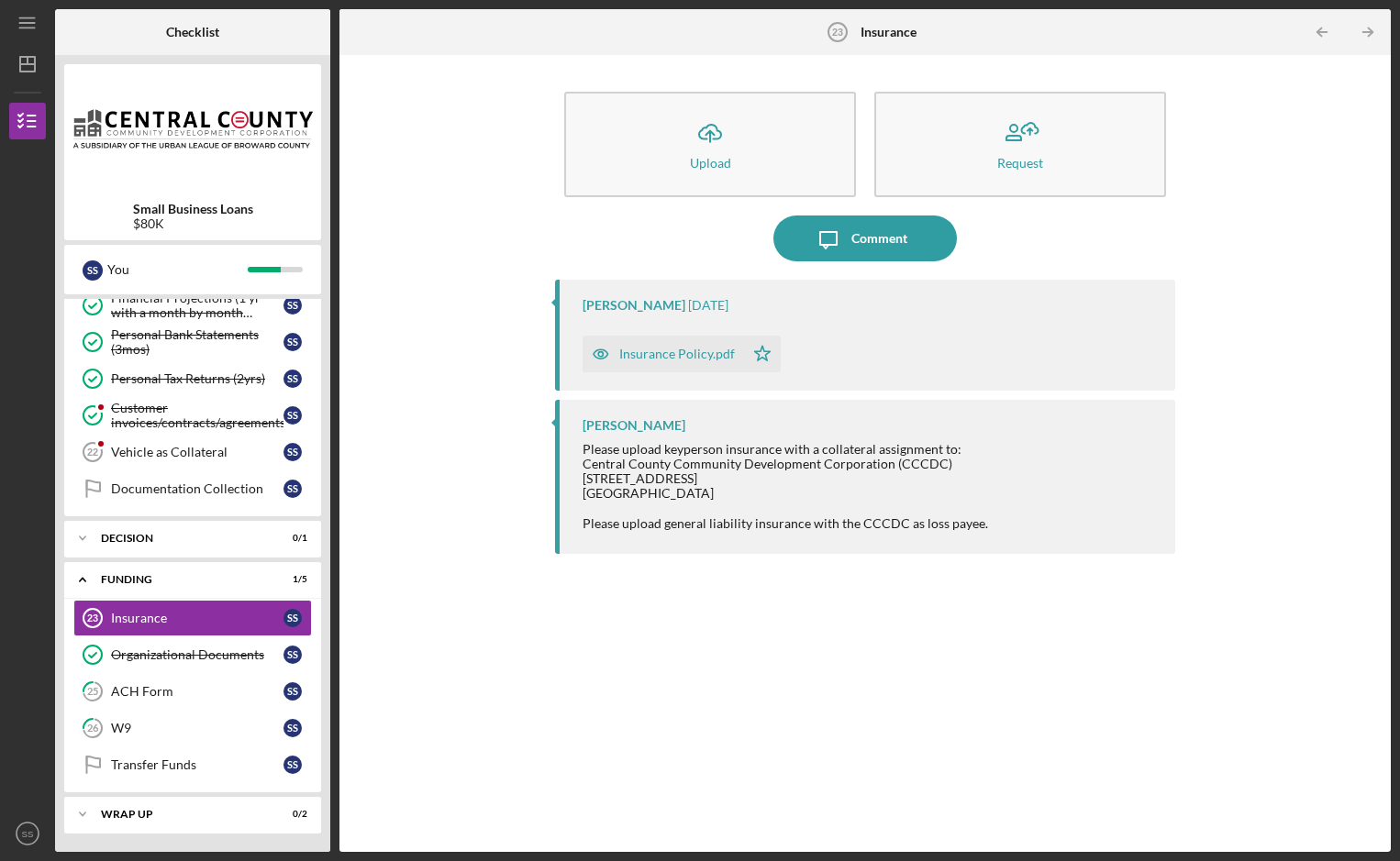
click at [671, 349] on div "Insurance Policy.pdf" at bounding box center [676, 354] width 115 height 15
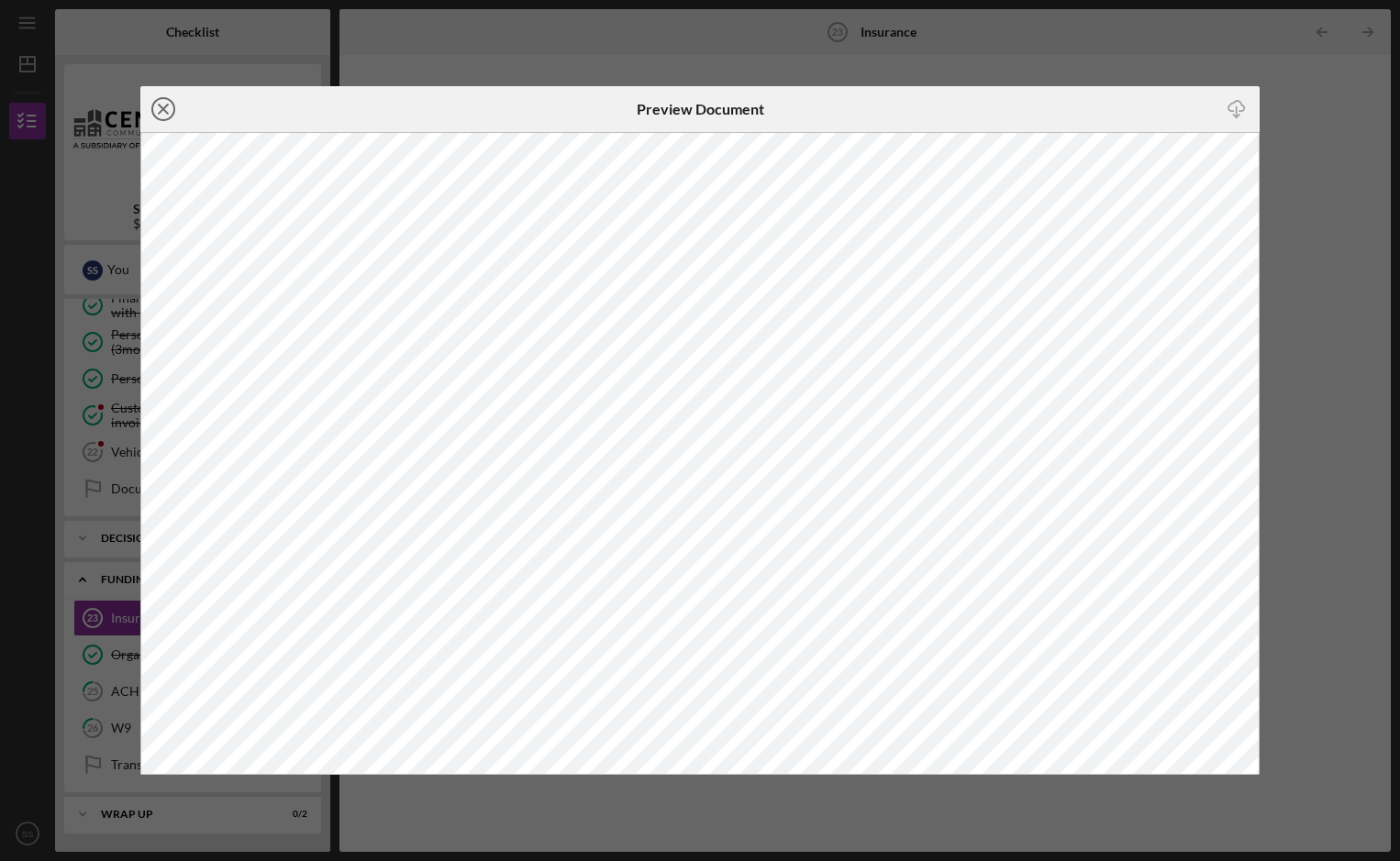
click at [163, 106] on icon "Icon/Close" at bounding box center [163, 110] width 46 height 46
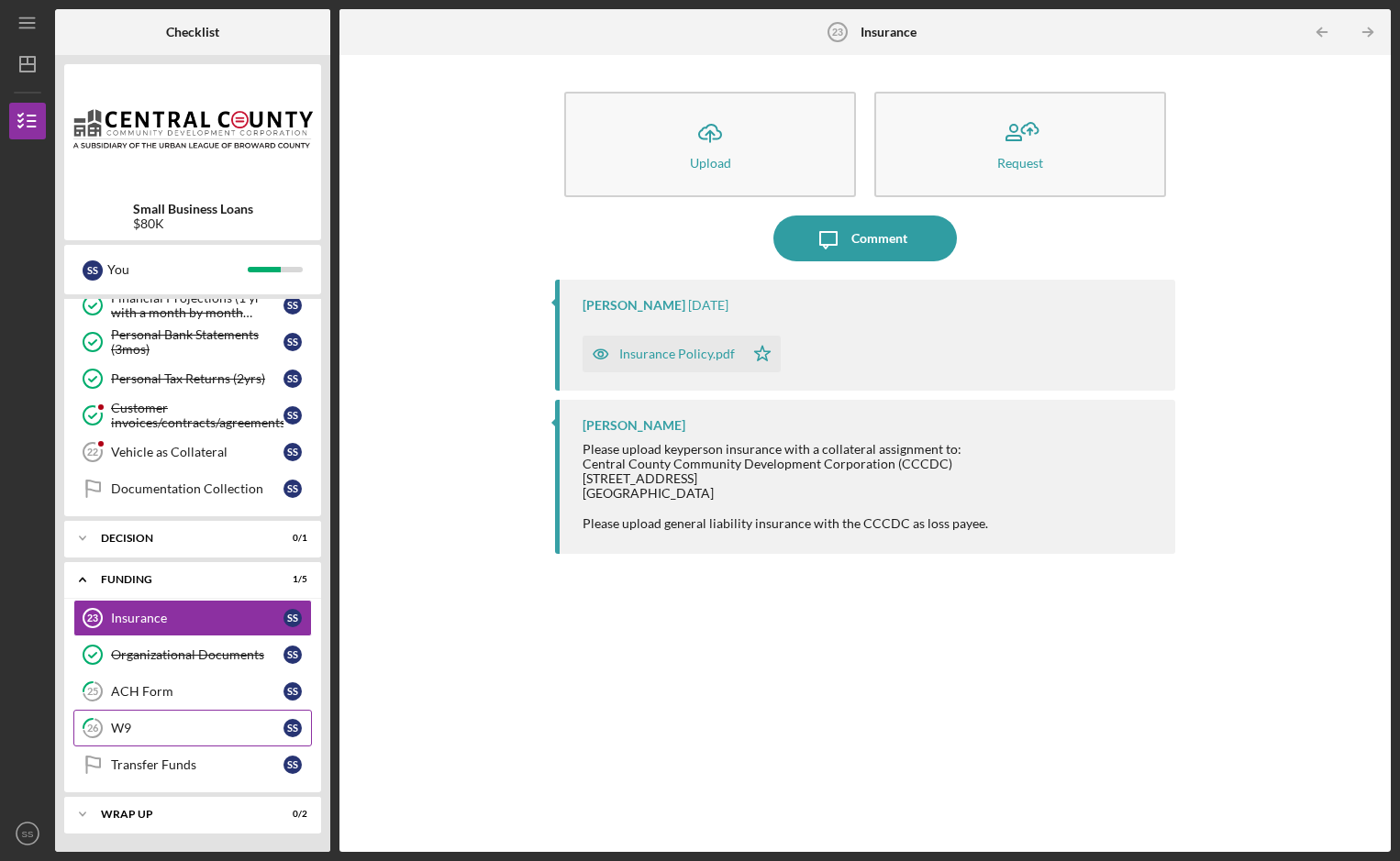
click at [184, 720] on link "26 W9 S S" at bounding box center [192, 728] width 239 height 37
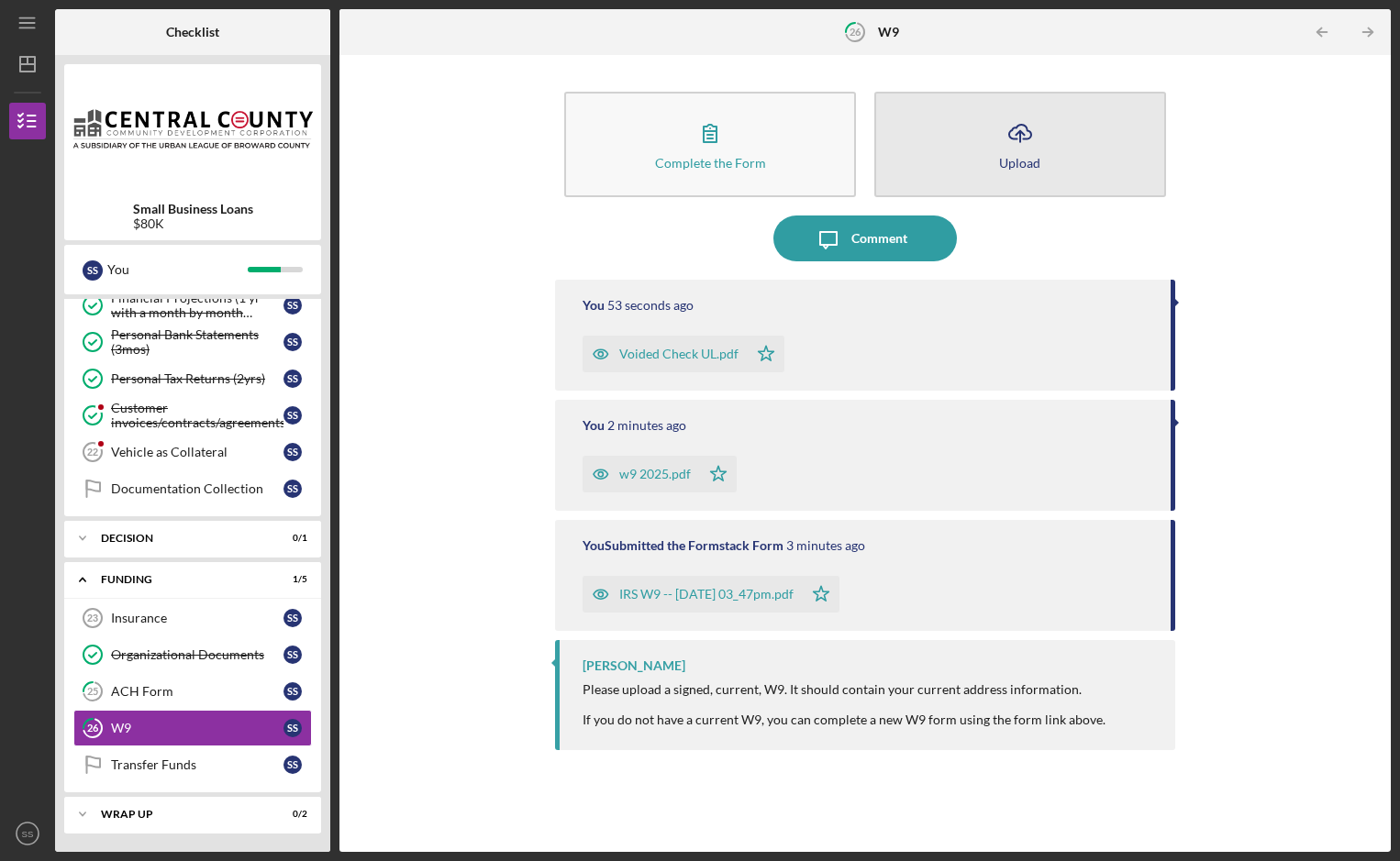
click at [1018, 138] on icon "Icon/Upload" at bounding box center [1020, 133] width 46 height 46
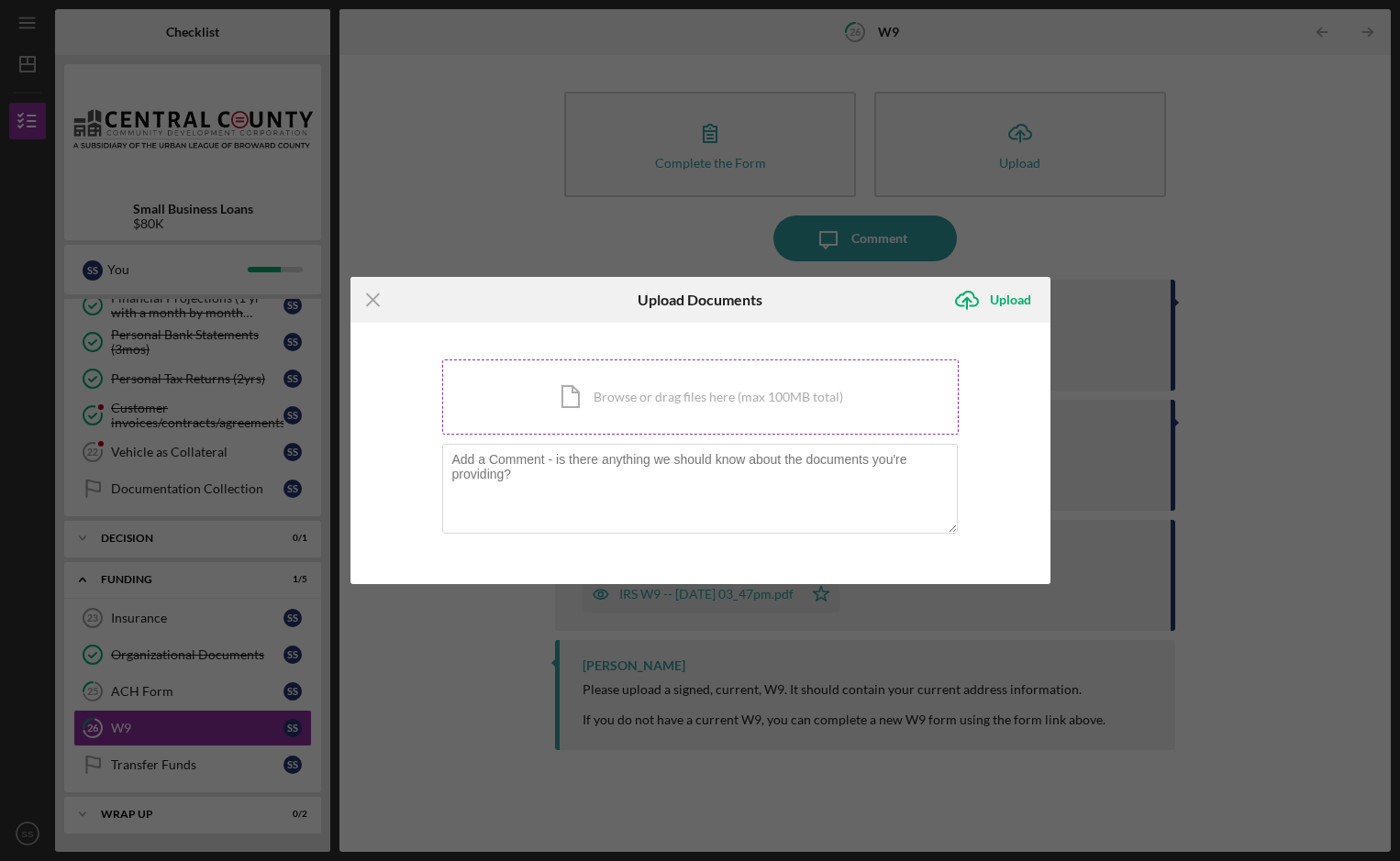
click at [656, 396] on div "Icon/Document Browse or drag files here (max 100MB total) Tap to choose files o…" at bounding box center [700, 397] width 517 height 76
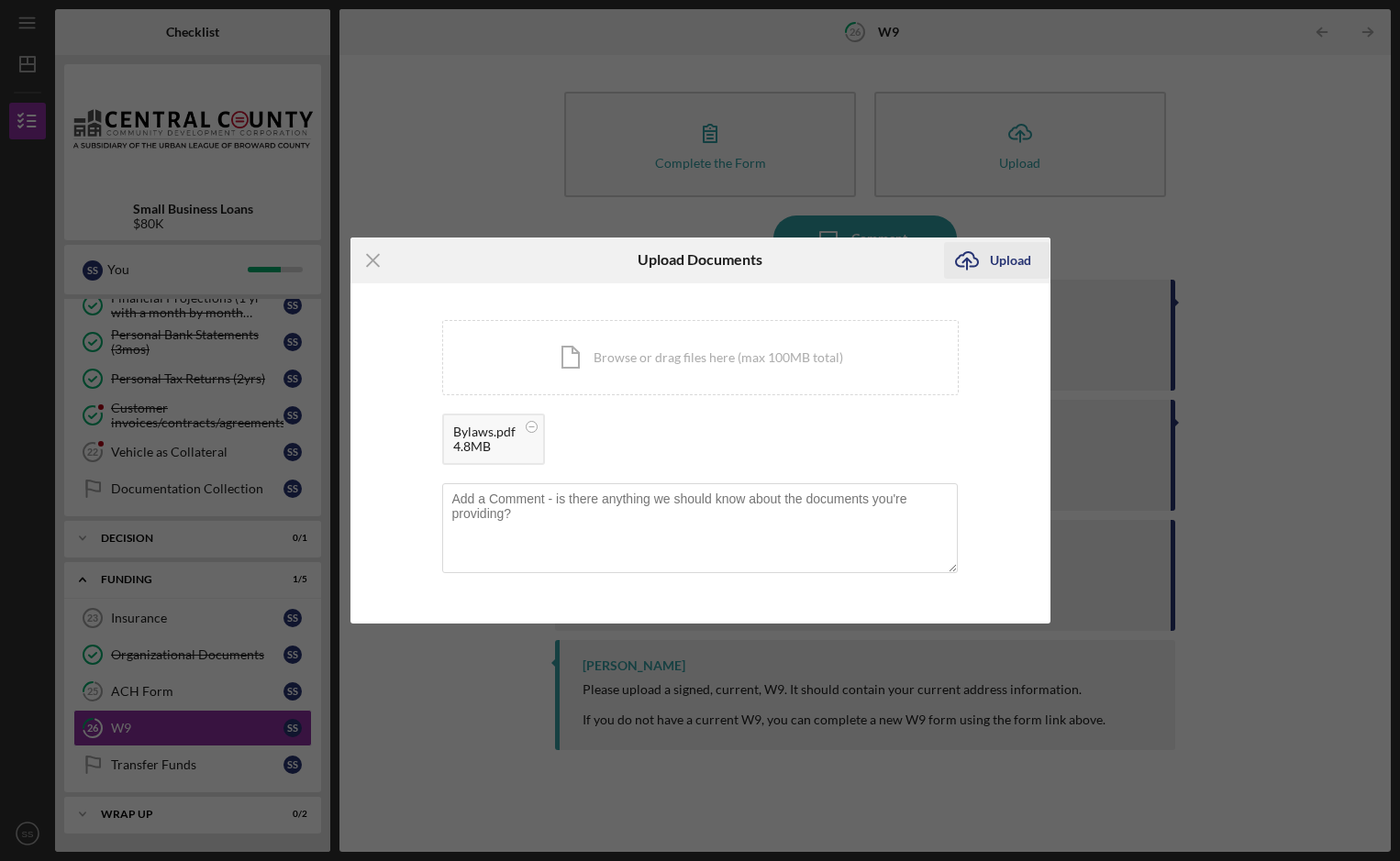
click at [1015, 261] on div "Upload" at bounding box center [1009, 261] width 41 height 37
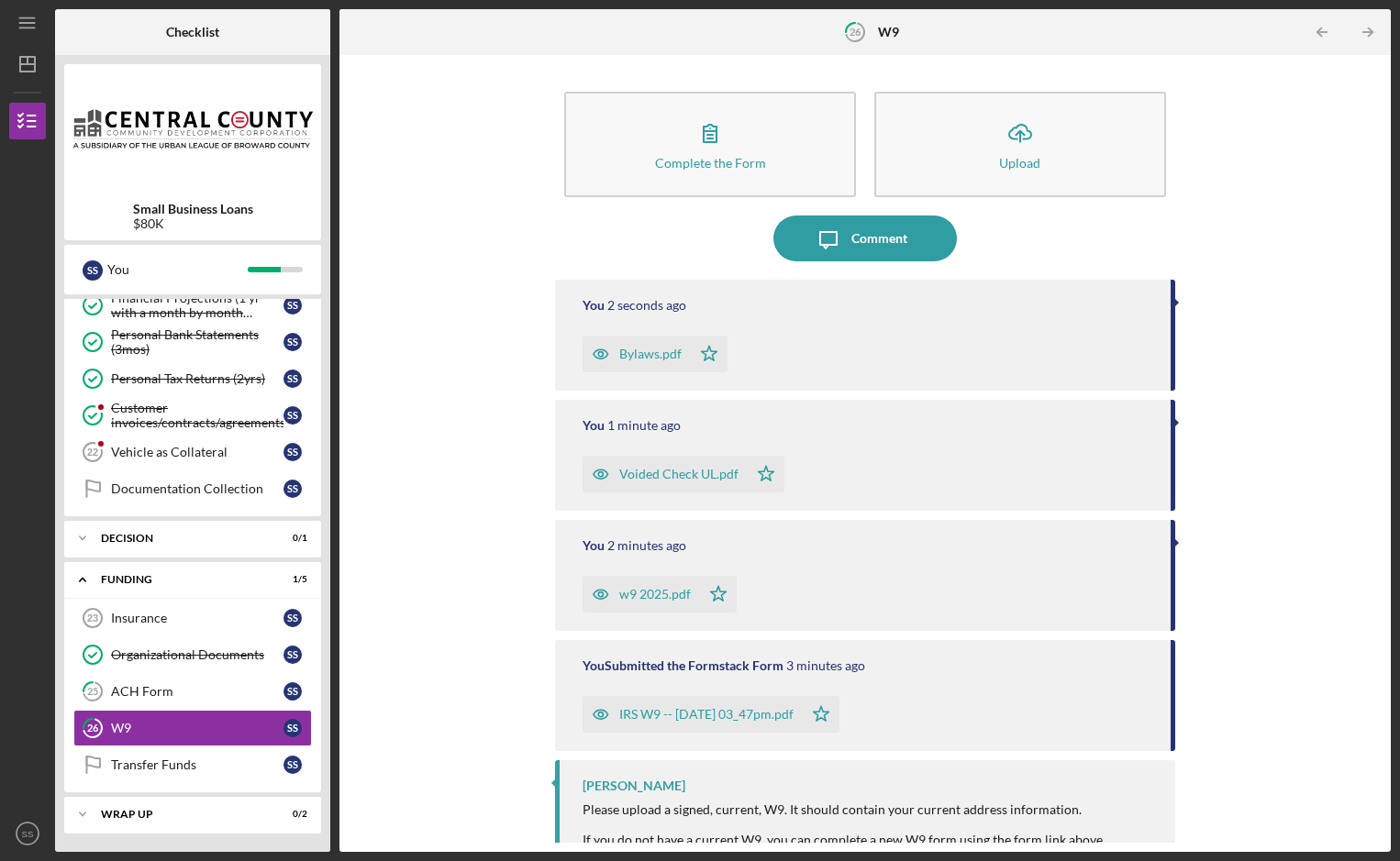
click at [443, 413] on div "Complete the Form Form Icon/Upload Upload Icon/Message Comment You 2 seconds ag…" at bounding box center [864, 453] width 1032 height 778
